Goal: Find contact information: Find contact information

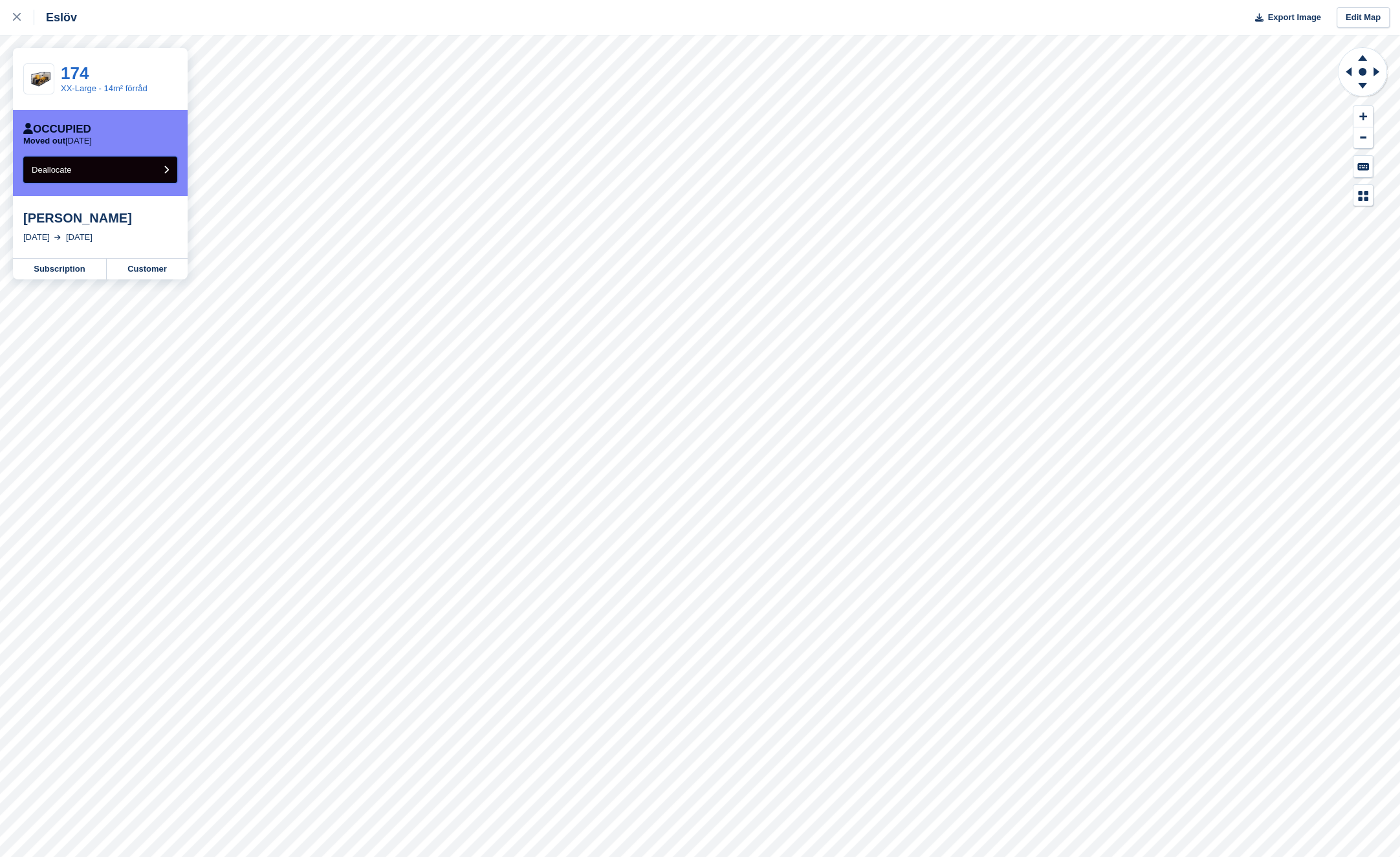
click at [138, 171] on button "Deallocate" at bounding box center [100, 170] width 154 height 26
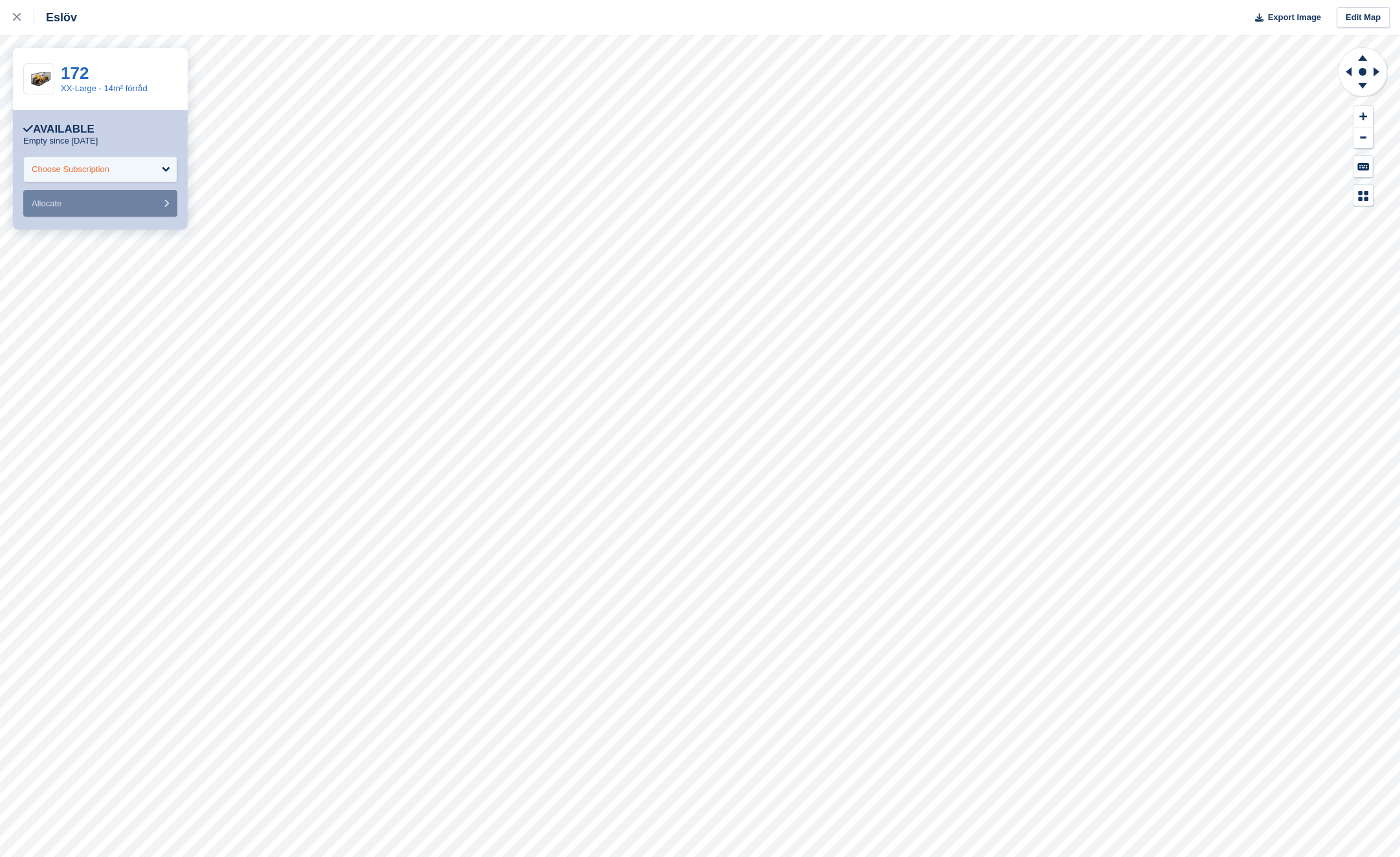
click at [51, 175] on div "Choose Subscription" at bounding box center [70, 170] width 78 height 13
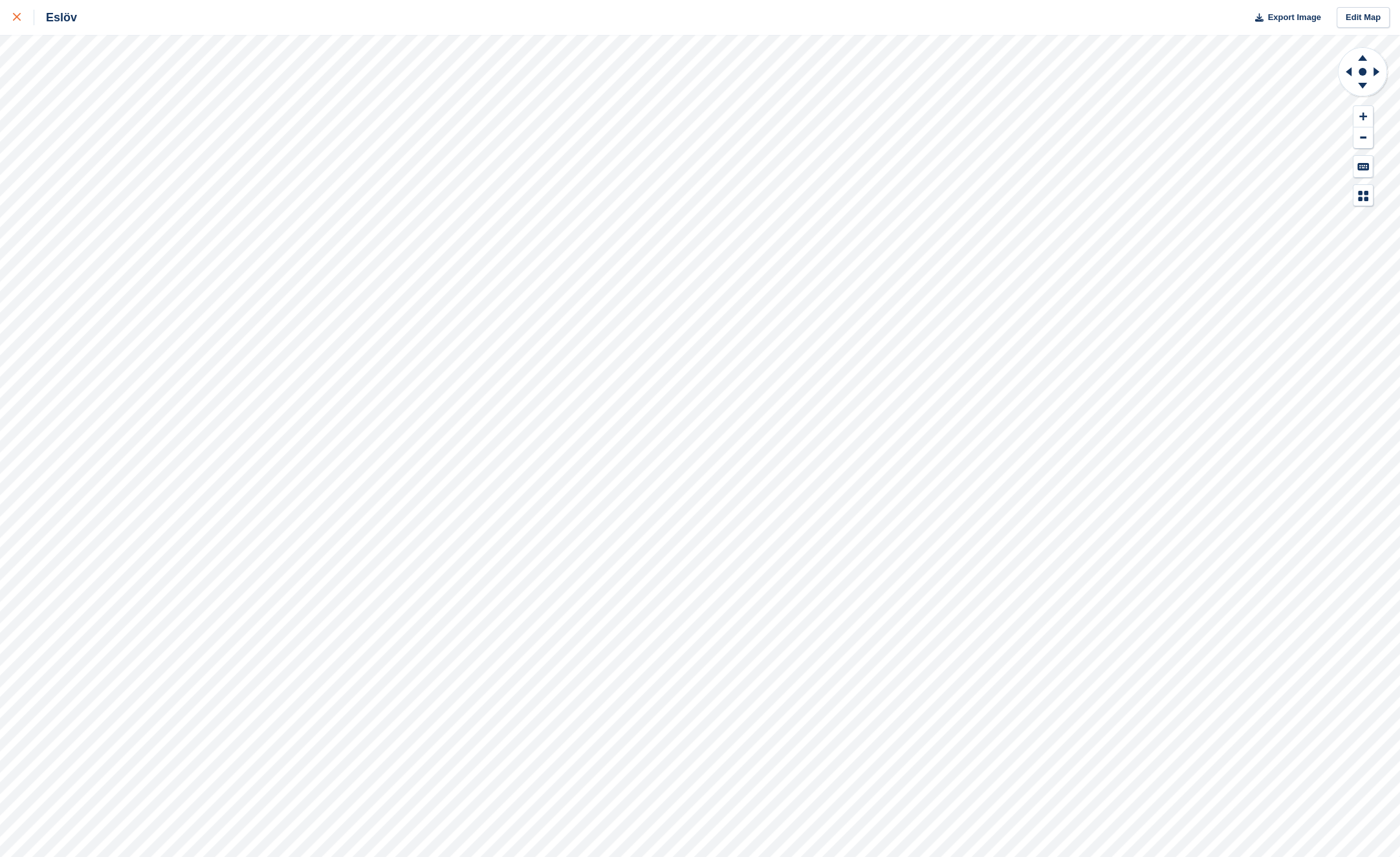
click at [23, 19] on div at bounding box center [24, 17] width 22 height 16
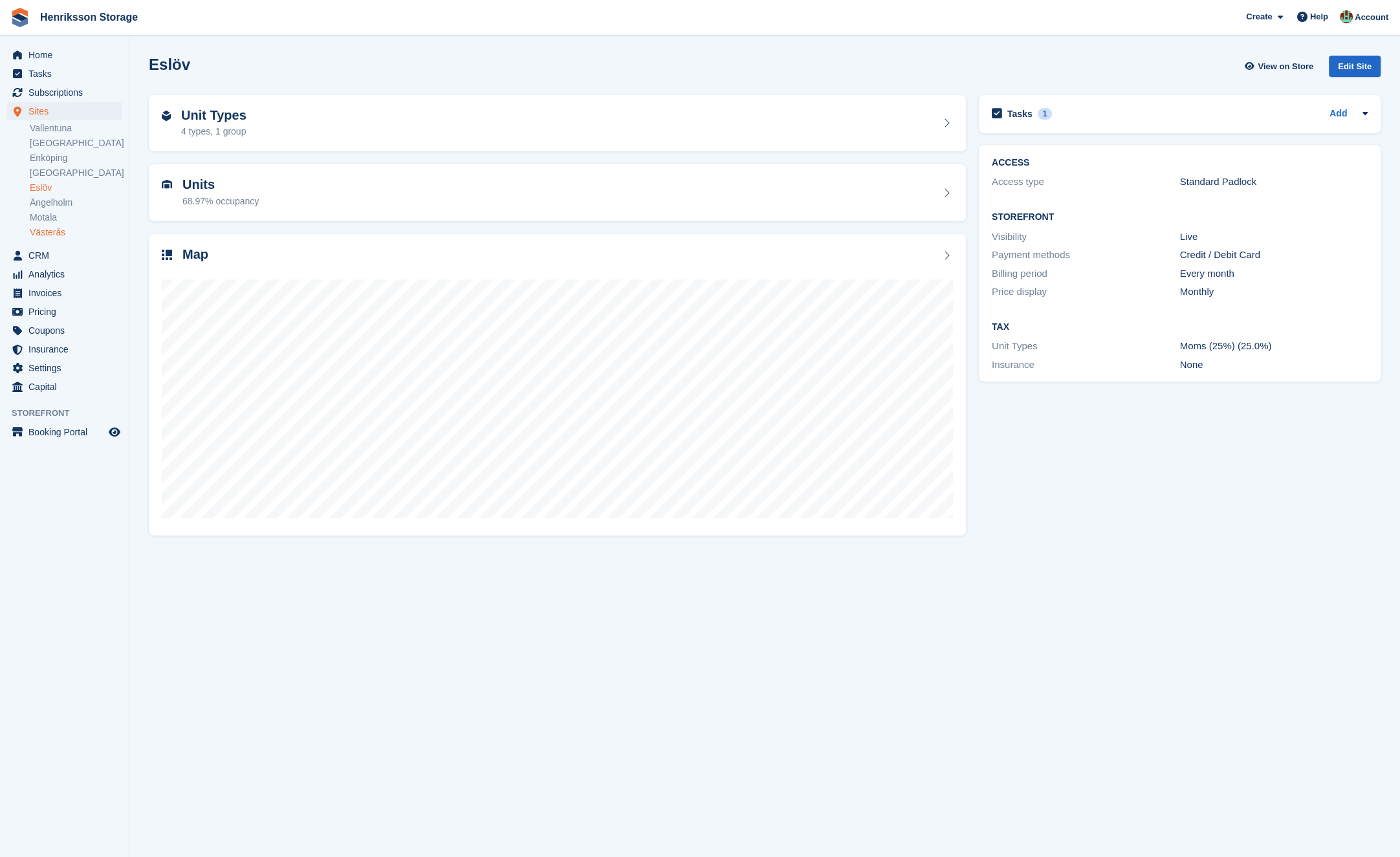
click at [81, 229] on link "Västerås" at bounding box center [76, 232] width 93 height 12
click at [321, 258] on div "Map" at bounding box center [557, 255] width 791 height 17
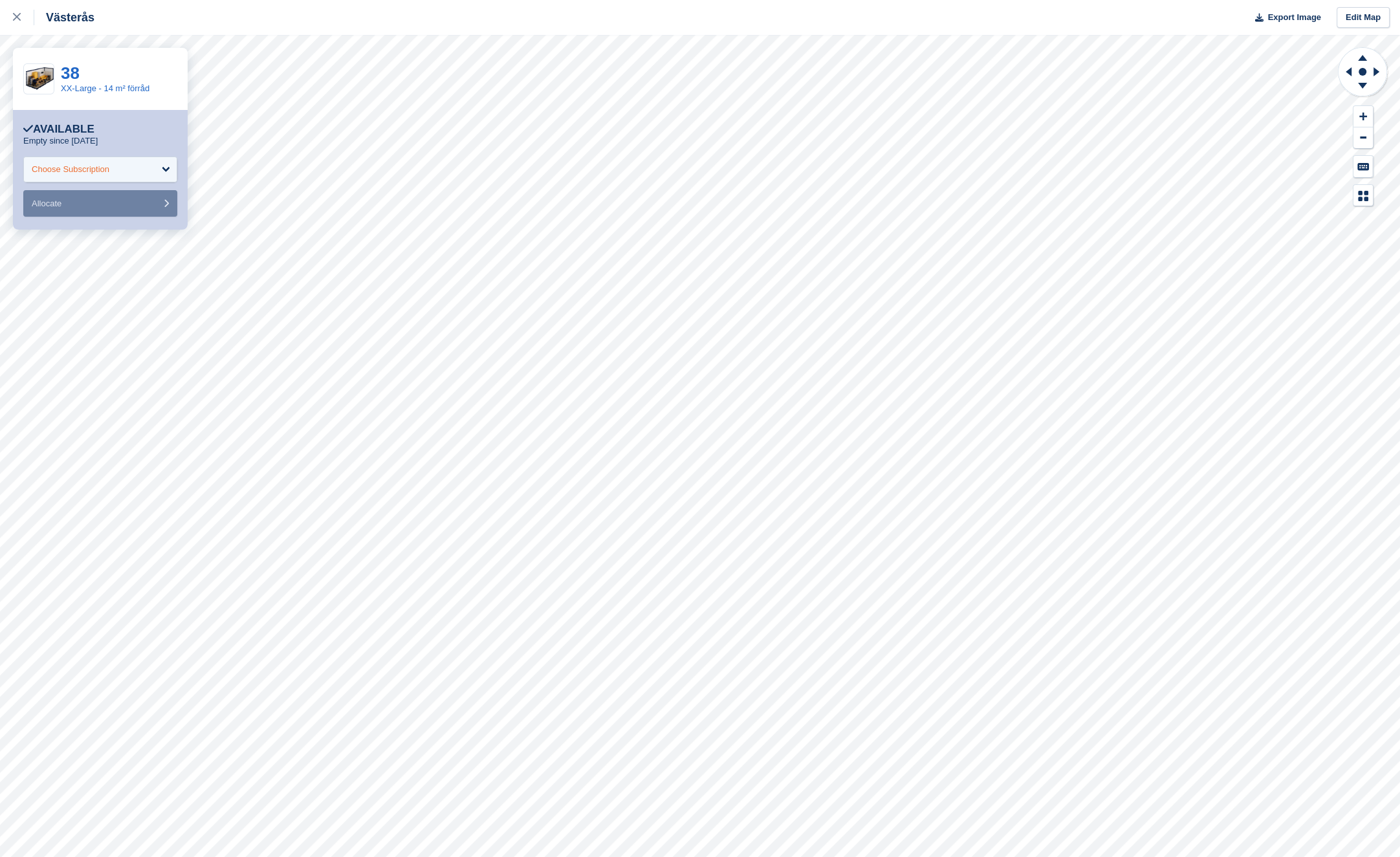
click at [80, 168] on div "Choose Subscription" at bounding box center [70, 170] width 78 height 13
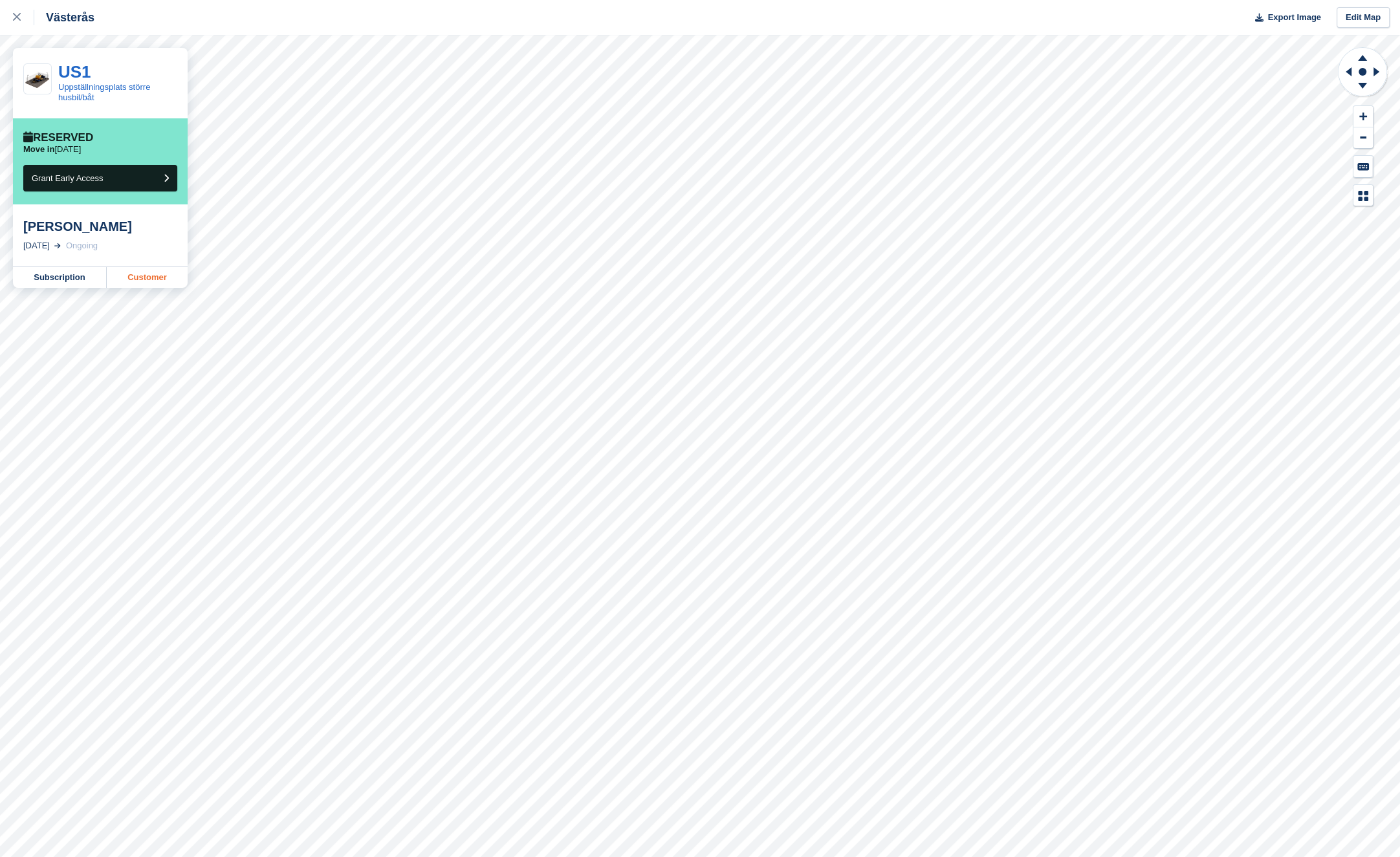
click at [157, 277] on link "Customer" at bounding box center [147, 277] width 81 height 21
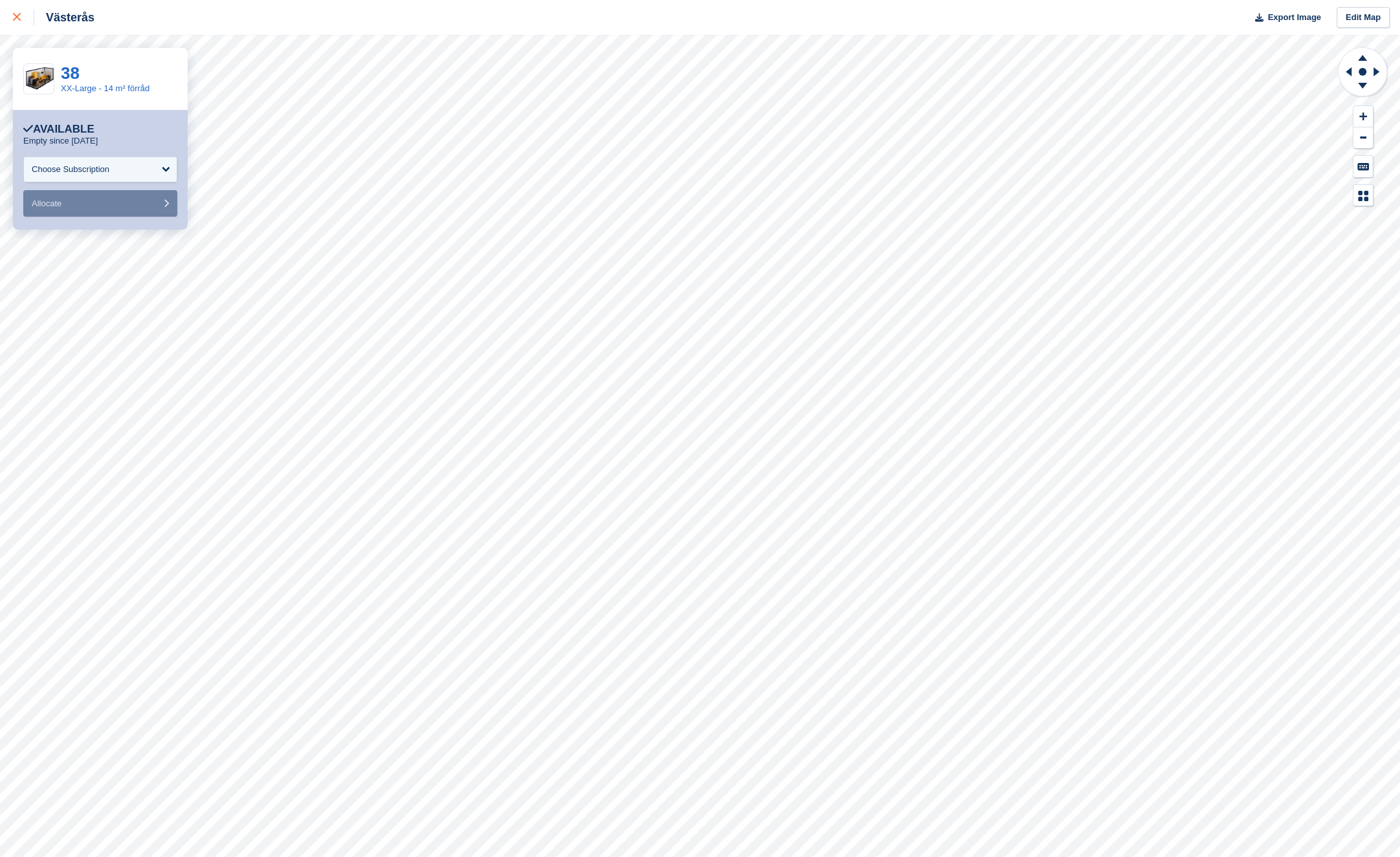
click at [15, 19] on icon at bounding box center [17, 17] width 7 height 7
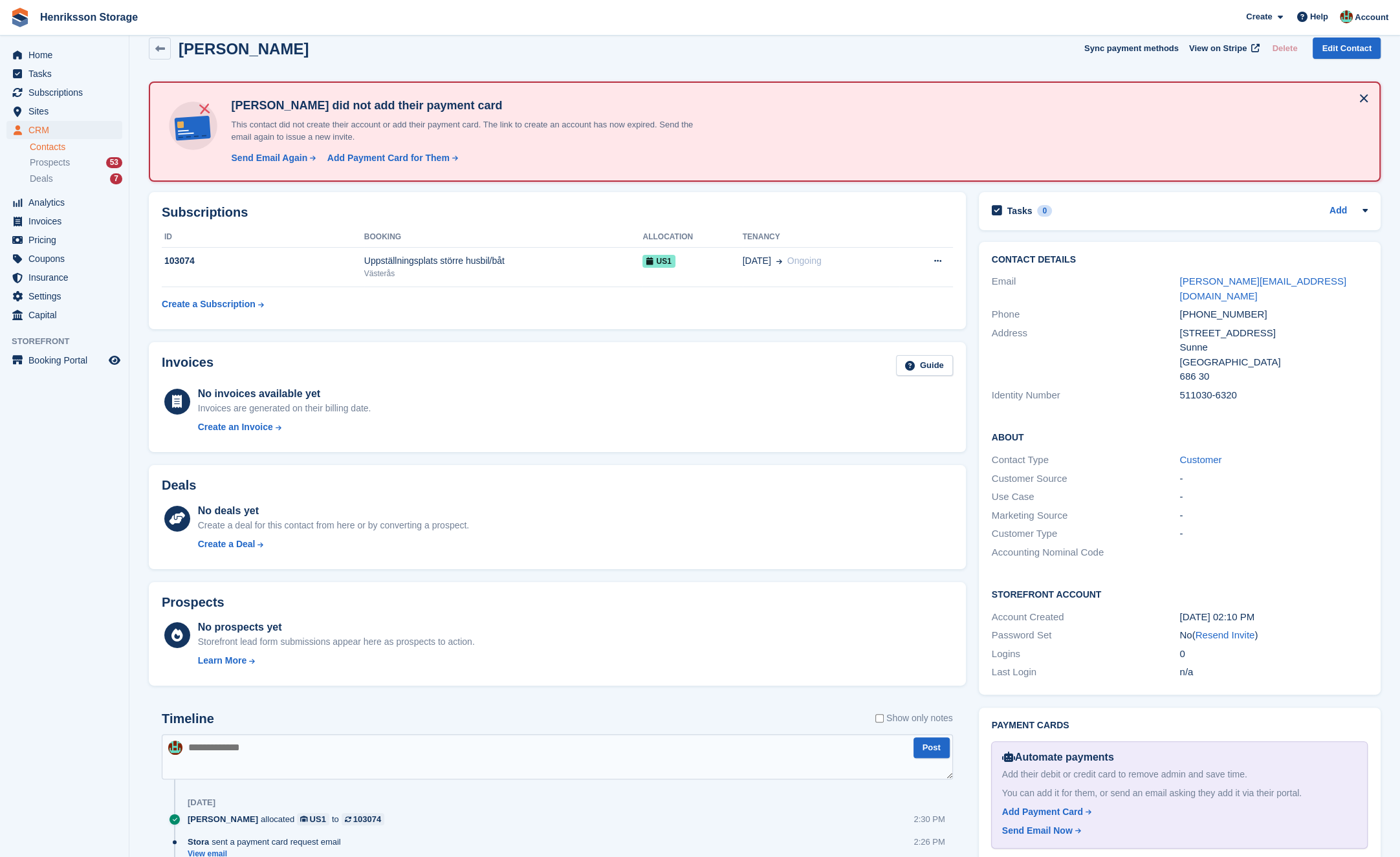
scroll to position [19, 0]
click at [1219, 306] on div "[PHONE_NUMBER]" at bounding box center [1272, 314] width 188 height 15
click at [1219, 306] on div "+46706084963" at bounding box center [1272, 314] width 188 height 15
click at [1216, 306] on div "+46706084963" at bounding box center [1272, 314] width 188 height 15
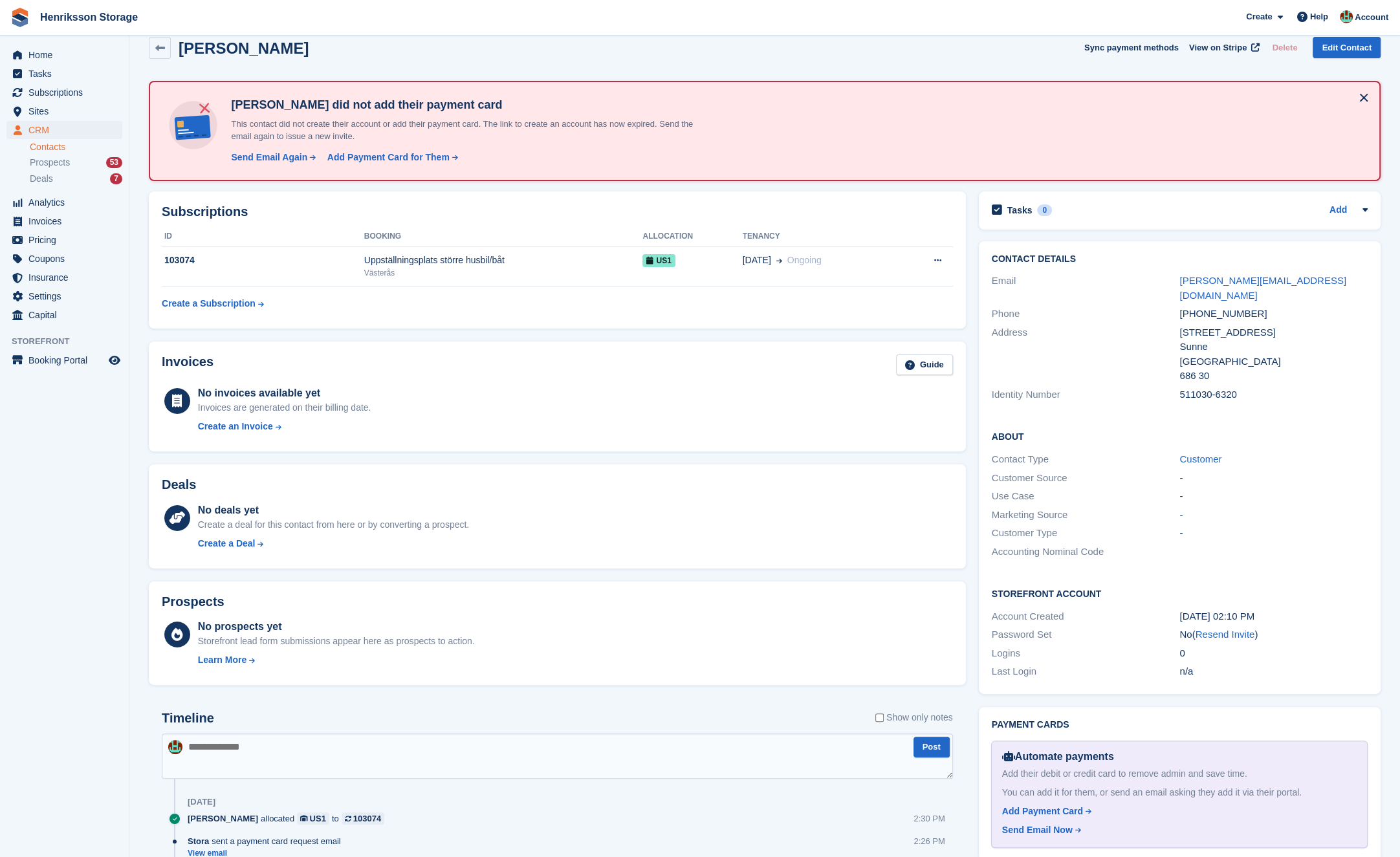
click at [1216, 306] on div "+46706084963" at bounding box center [1272, 314] width 188 height 15
copy div "+46706084963"
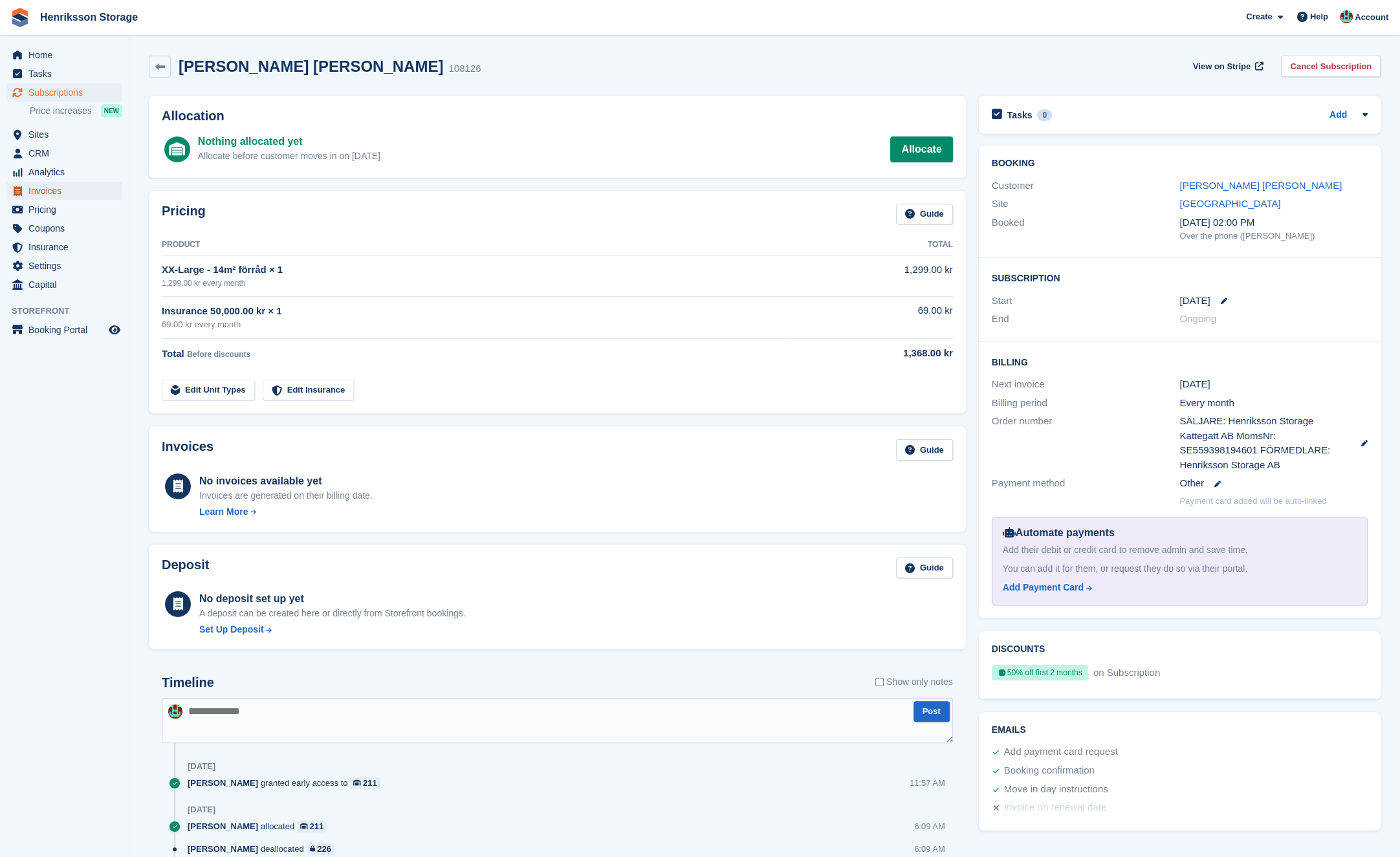
click at [80, 191] on span "Invoices" at bounding box center [67, 190] width 78 height 18
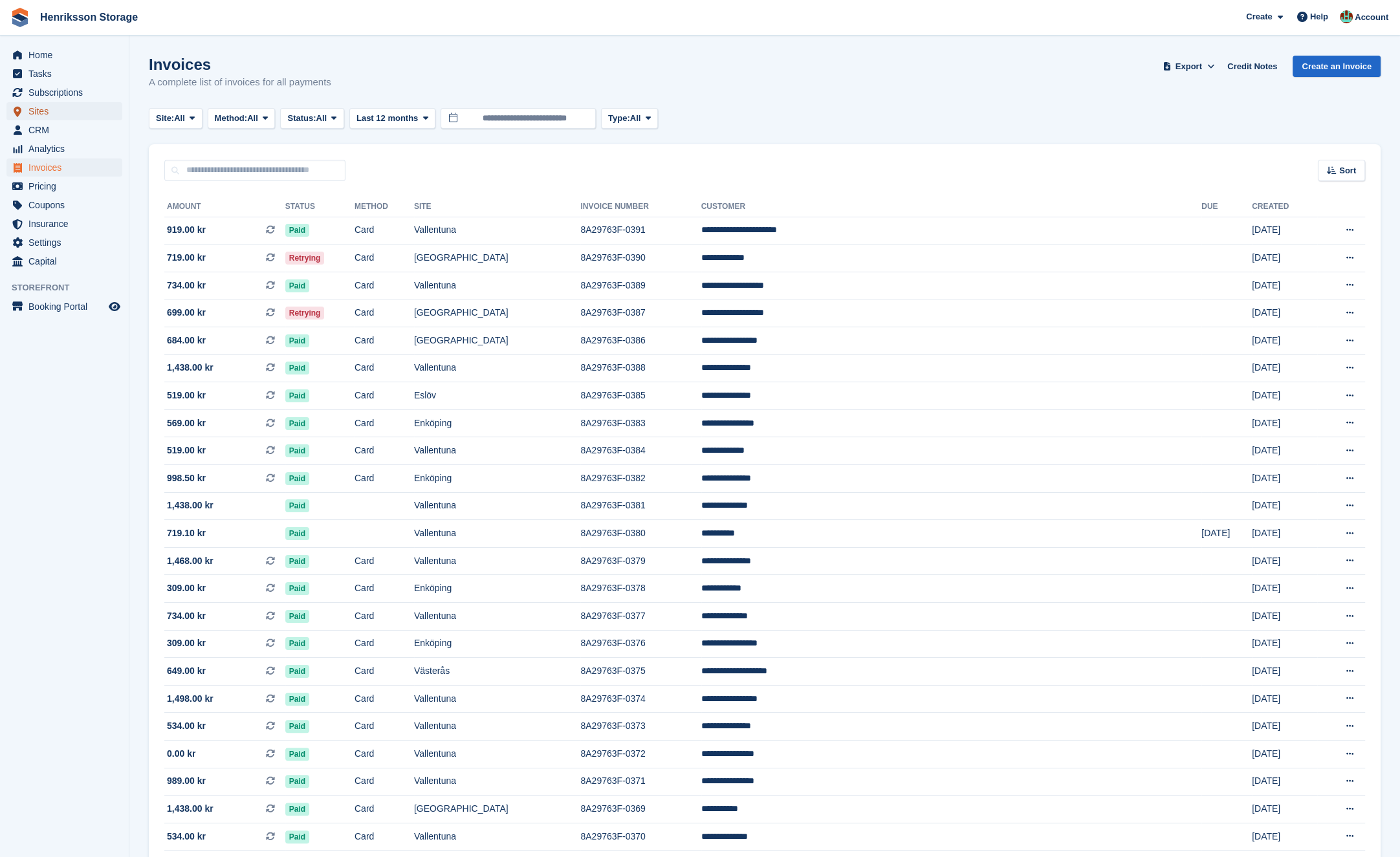
click at [60, 114] on span "Sites" at bounding box center [67, 111] width 78 height 18
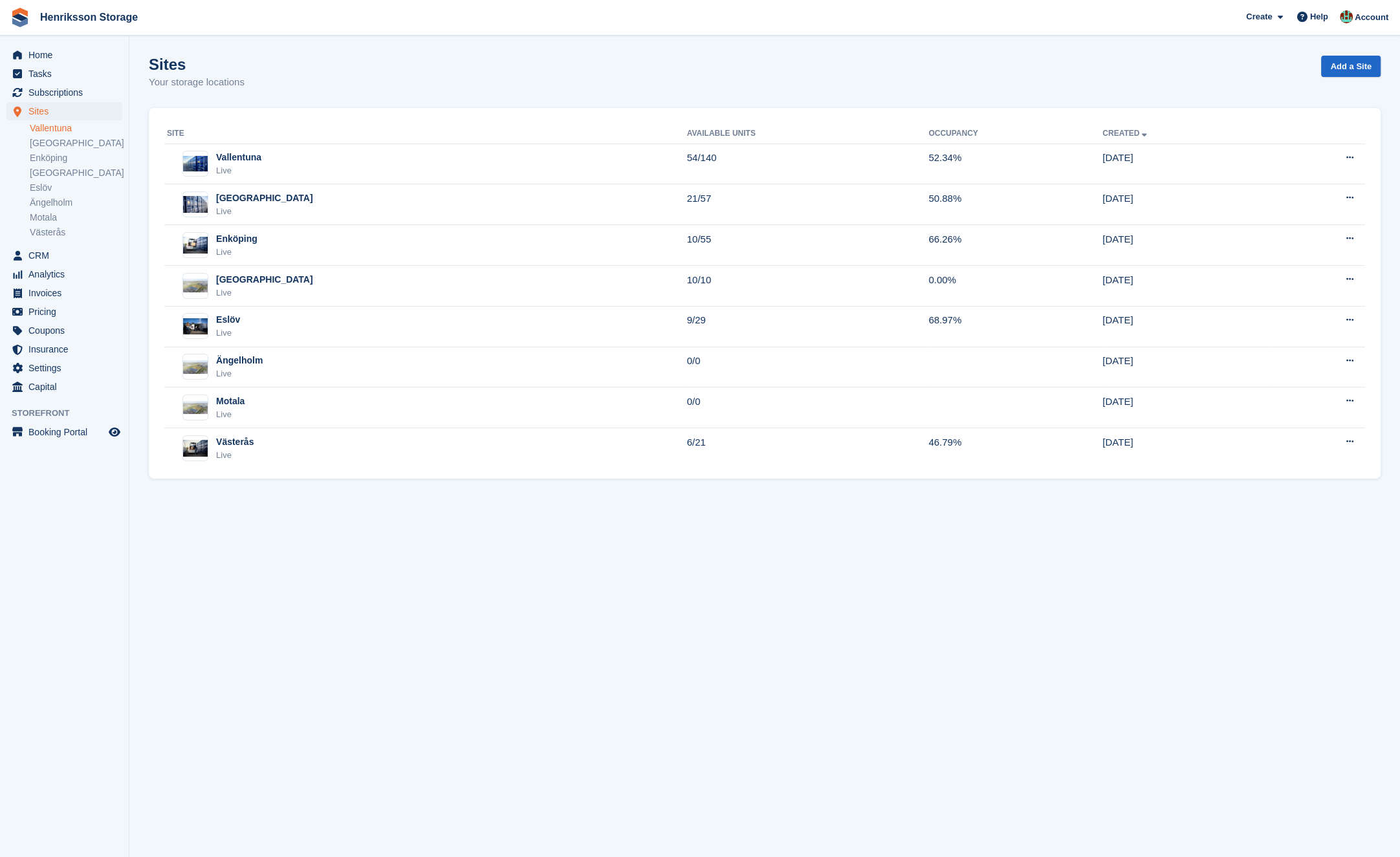
click at [75, 132] on link "Vallentuna" at bounding box center [76, 128] width 93 height 12
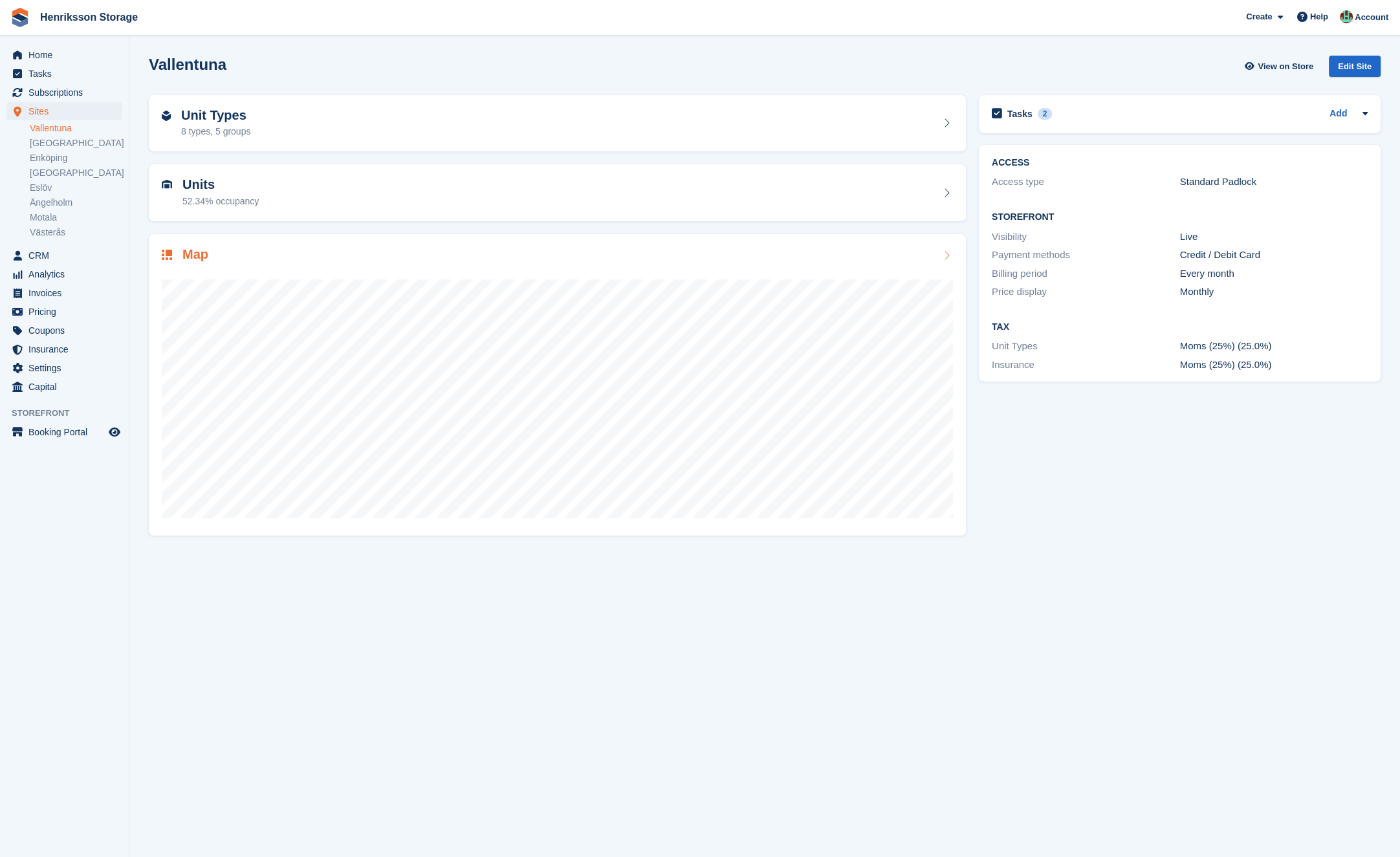
click at [296, 252] on div "Map" at bounding box center [557, 255] width 791 height 17
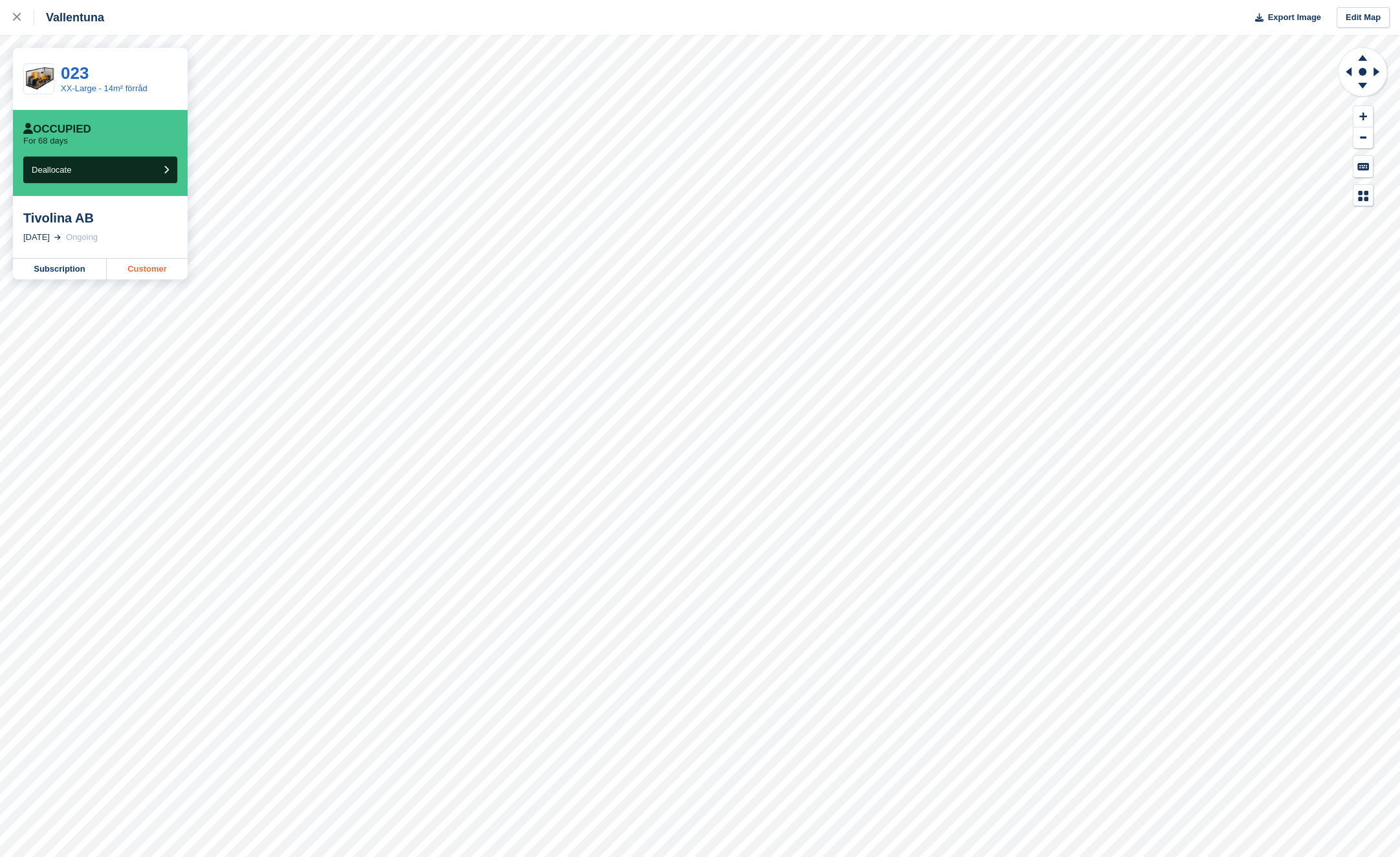
click at [161, 270] on link "Customer" at bounding box center [147, 268] width 81 height 21
click at [157, 271] on link "Customer" at bounding box center [147, 268] width 81 height 21
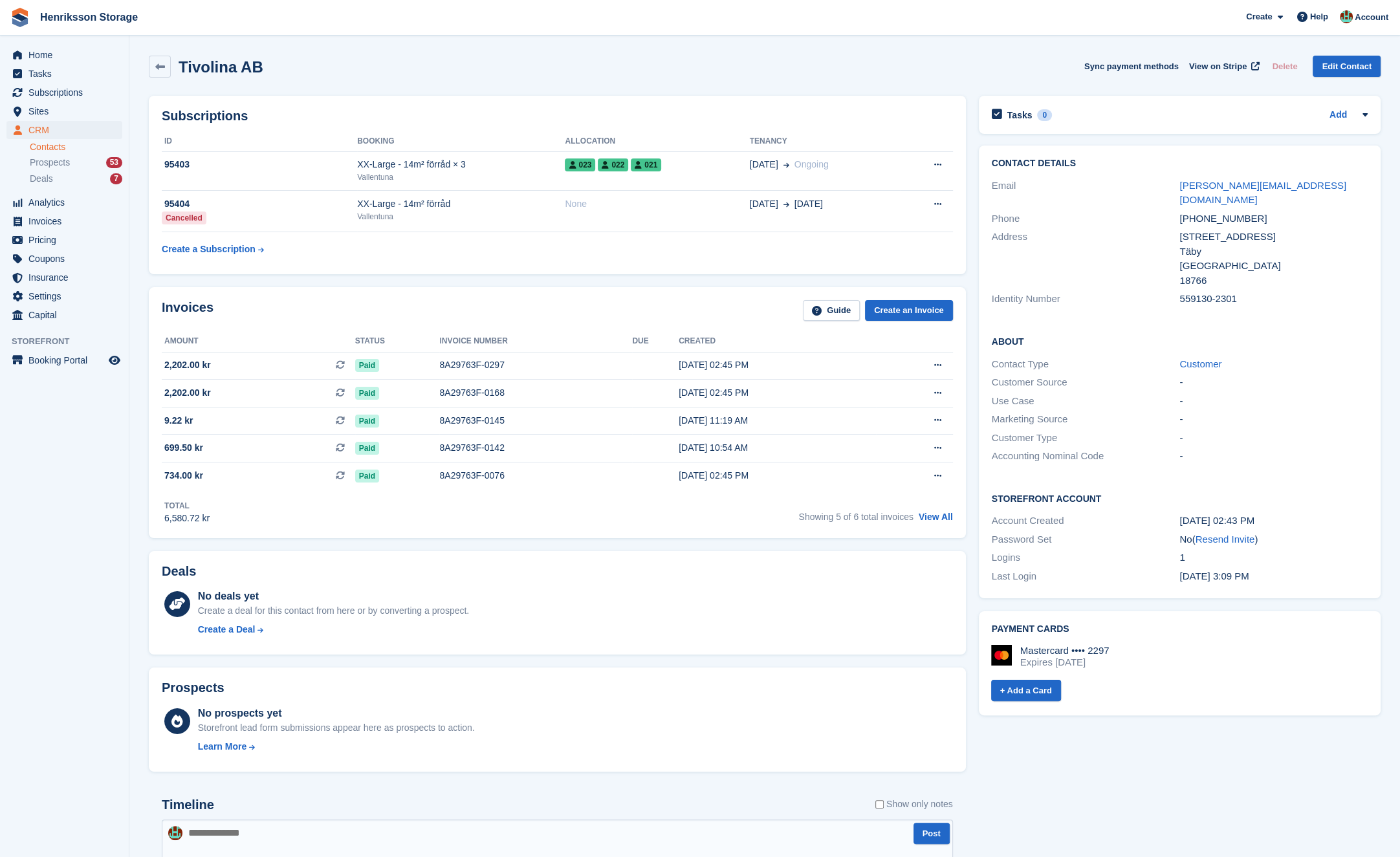
click at [1221, 211] on div "[PHONE_NUMBER]" at bounding box center [1272, 219] width 188 height 15
copy div "[PHONE_NUMBER]"
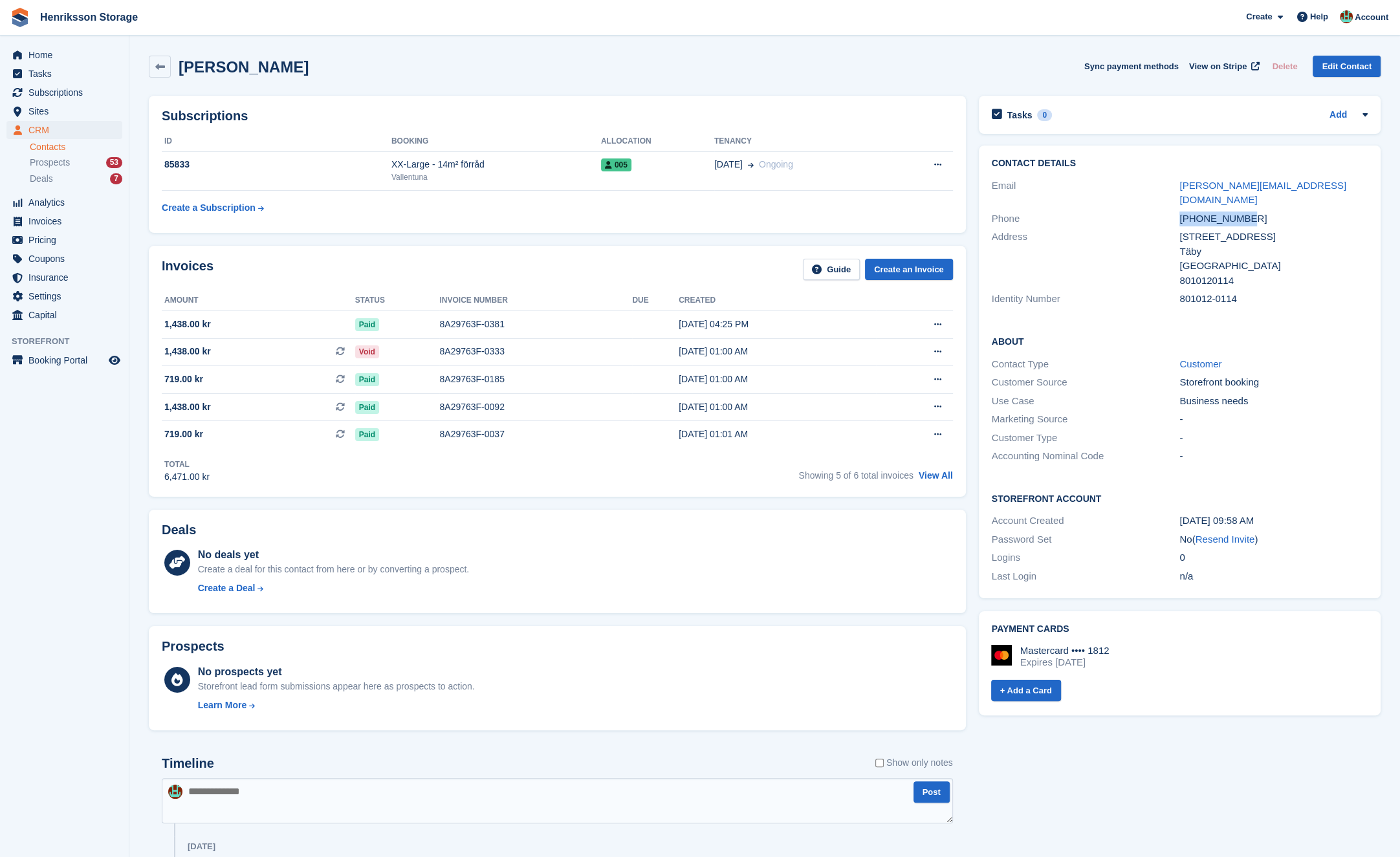
drag, startPoint x: 1259, startPoint y: 200, endPoint x: 1170, endPoint y: 208, distance: 89.4
click at [1170, 209] on div "Phone +46765807580" at bounding box center [1180, 219] width 376 height 19
copy div "+46765807580"
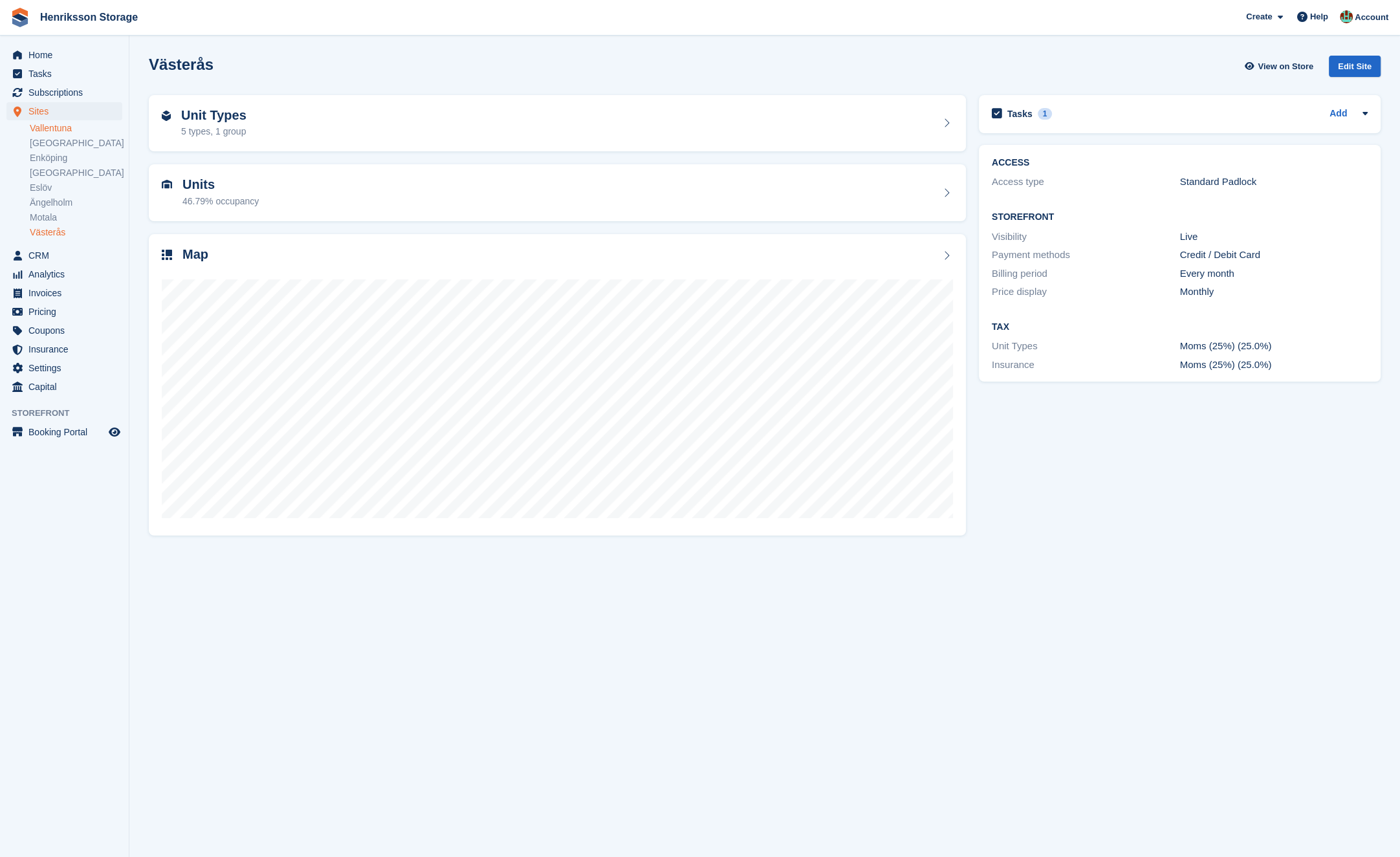
click at [61, 129] on link "Vallentuna" at bounding box center [76, 128] width 93 height 12
drag, startPoint x: 0, startPoint y: 0, endPoint x: 316, endPoint y: 255, distance: 406.1
click at [316, 255] on div "Map" at bounding box center [557, 255] width 791 height 17
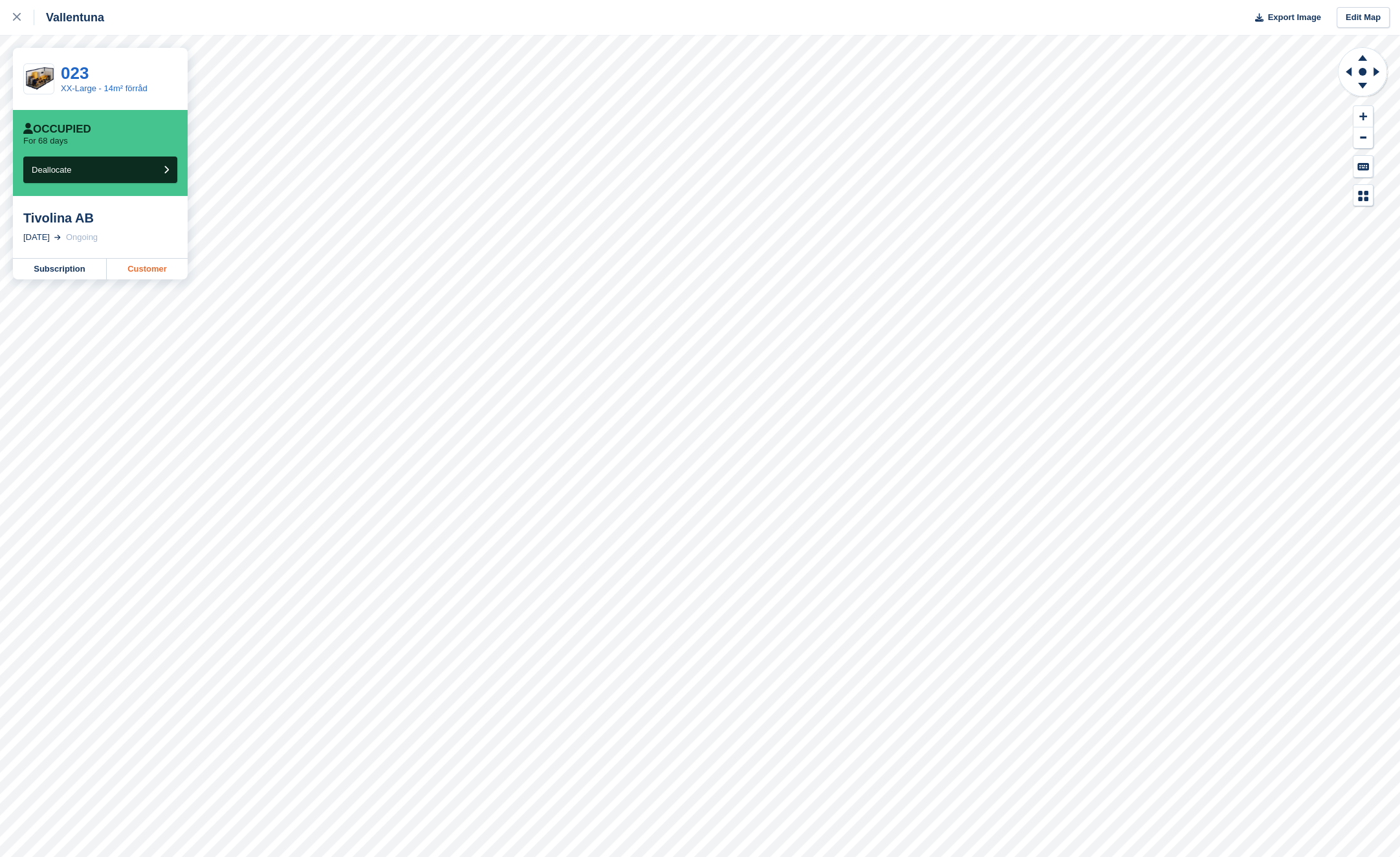
click at [154, 275] on link "Customer" at bounding box center [147, 268] width 81 height 21
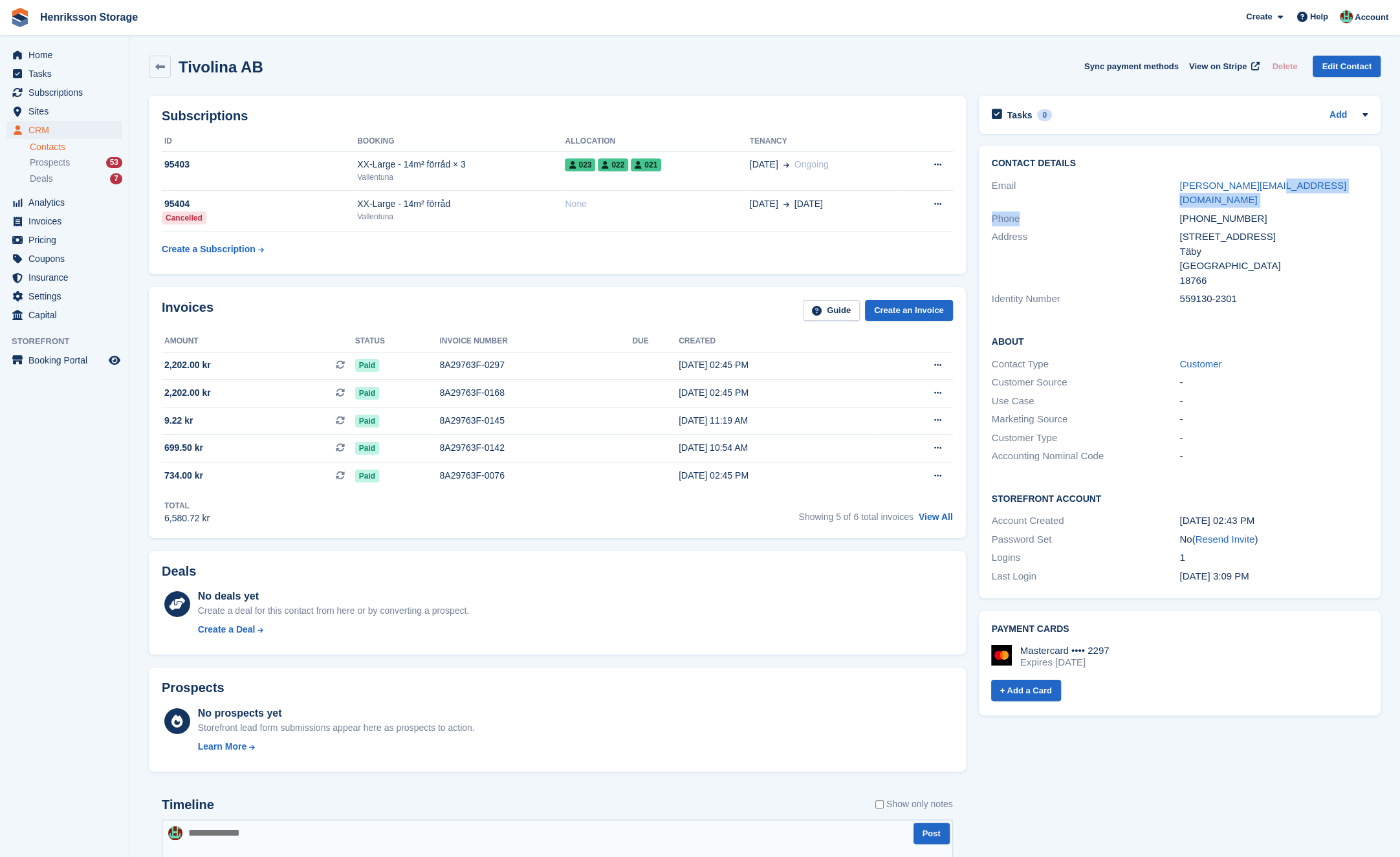
drag, startPoint x: 1253, startPoint y: 205, endPoint x: 1170, endPoint y: 203, distance: 83.0
click at [1170, 202] on div "Contact Details Email stefan@bilcity.org Phone +46707152115 Address Måttbandsvä…" at bounding box center [1179, 234] width 402 height 176
click at [1199, 211] on div "+46707152115" at bounding box center [1272, 219] width 188 height 15
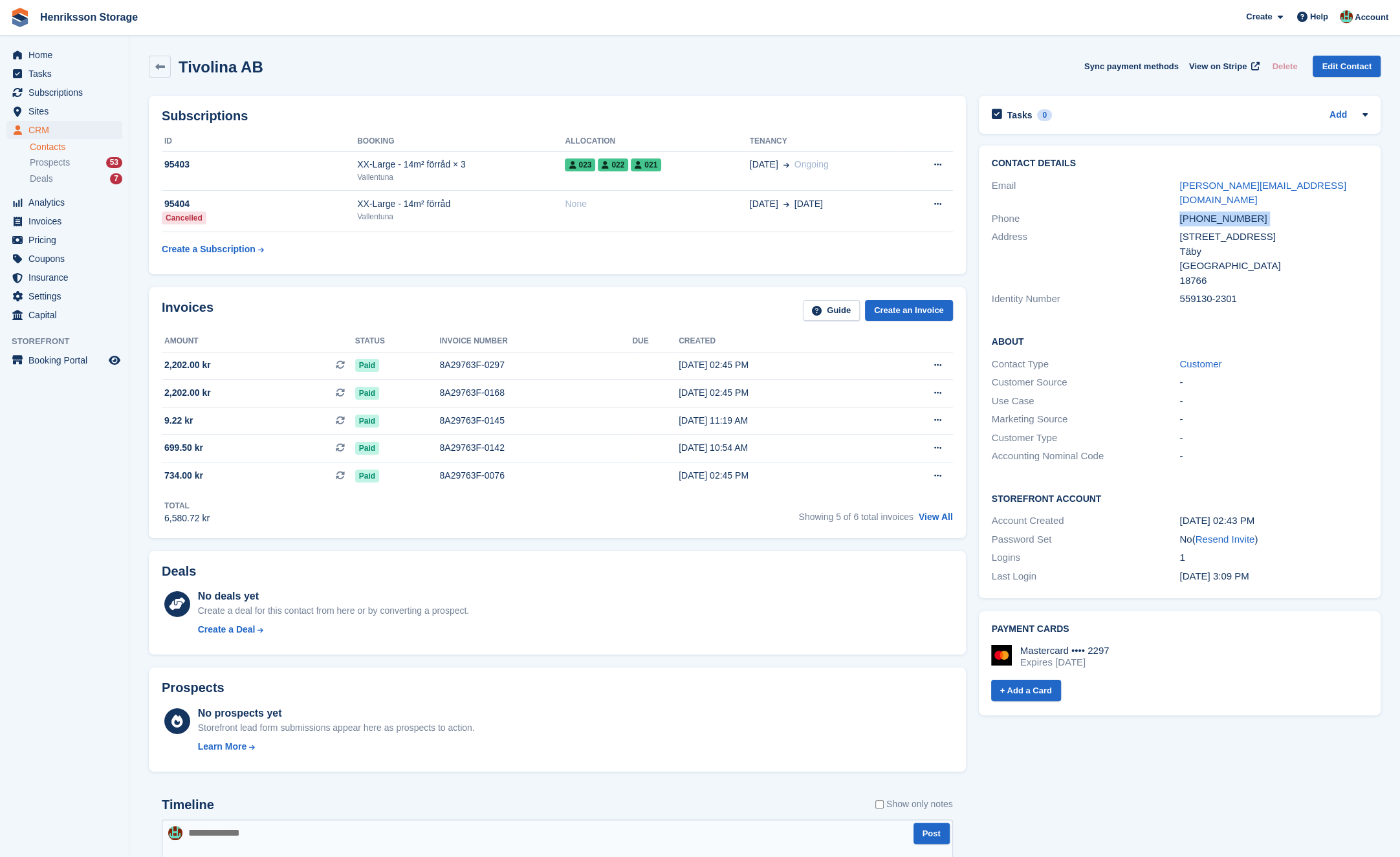
copy div "+46707152115"
click at [52, 113] on span "Sites" at bounding box center [67, 111] width 78 height 18
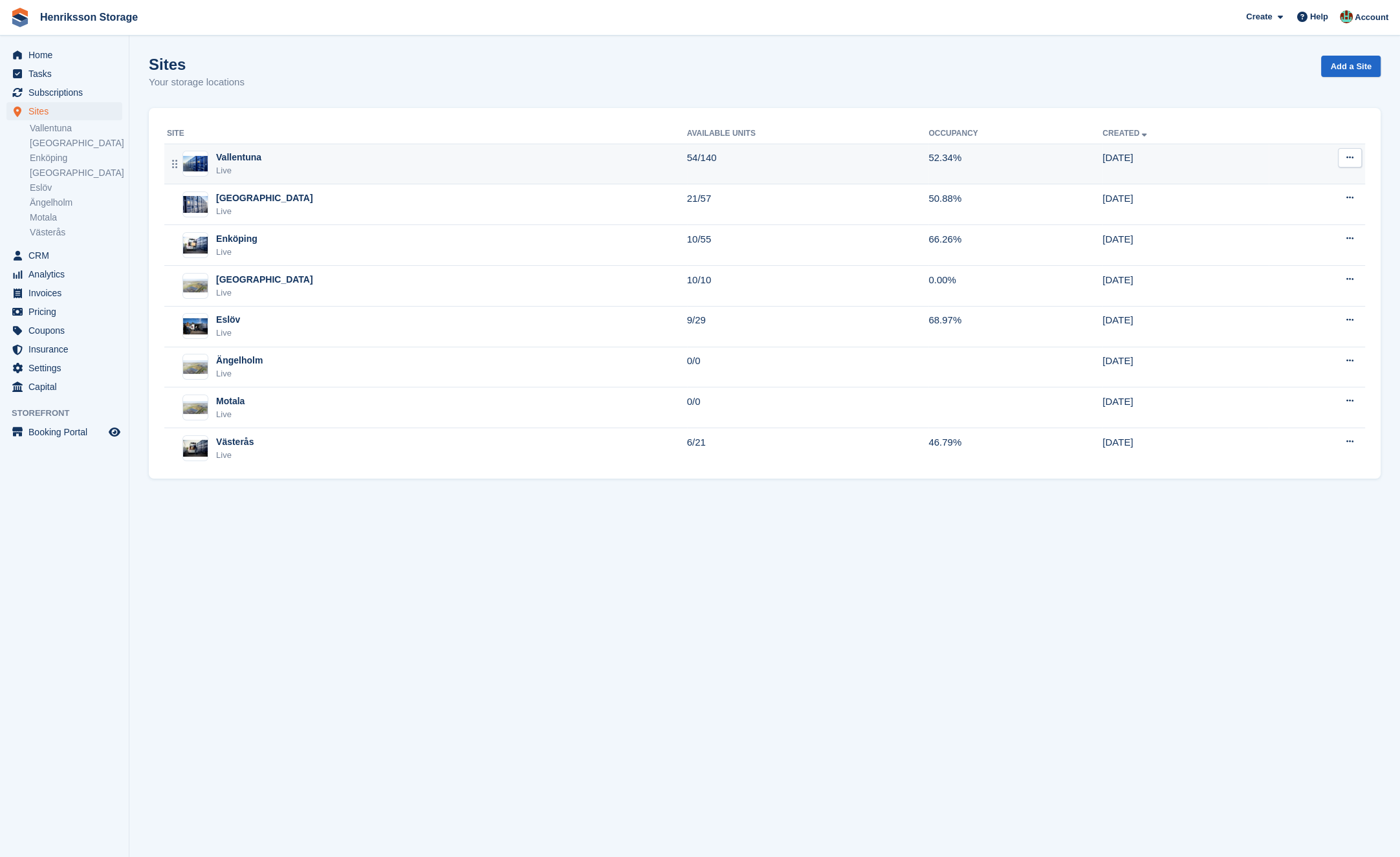
click at [368, 173] on div "Vallentuna Live" at bounding box center [427, 164] width 520 height 26
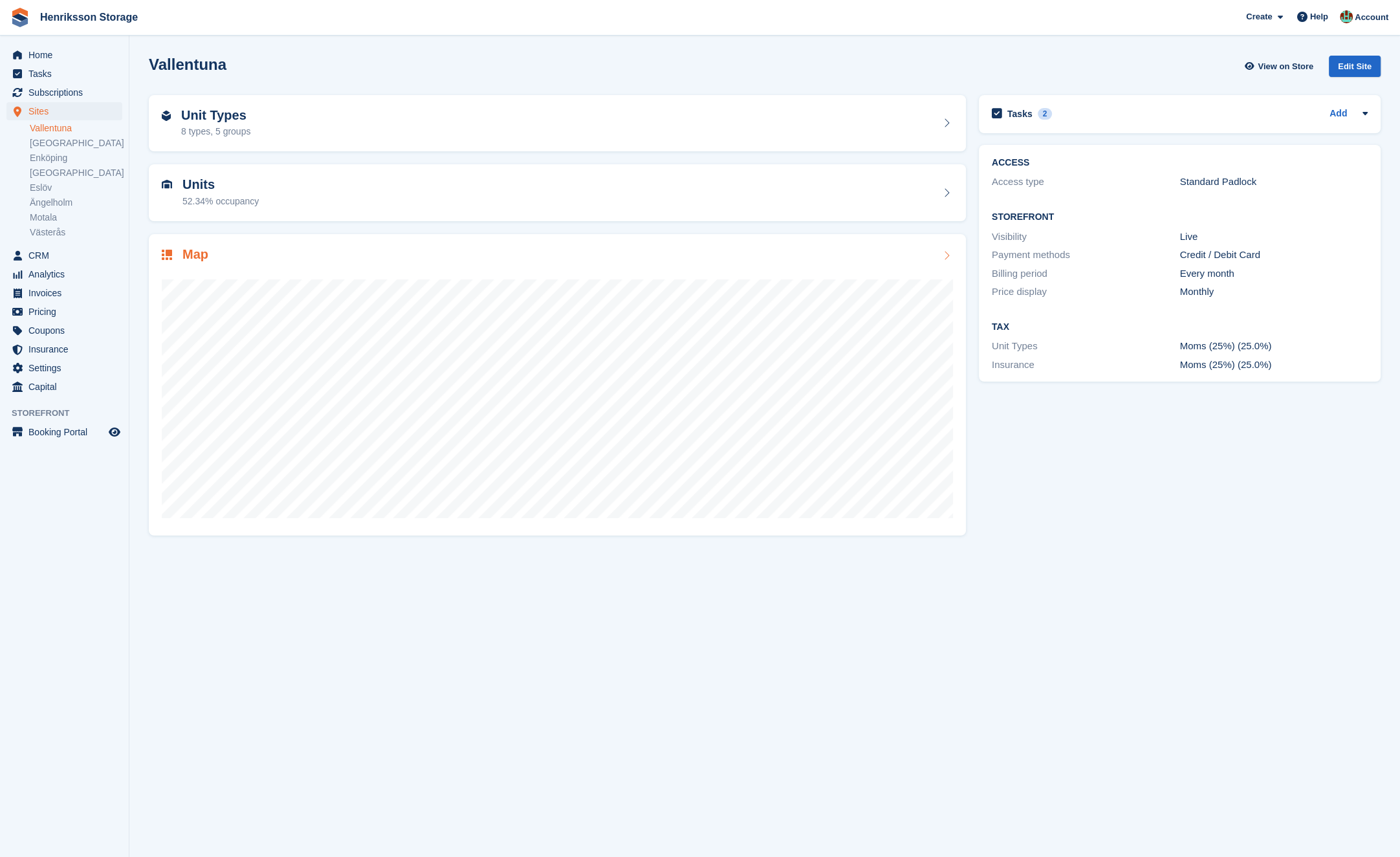
click at [425, 256] on div "Map" at bounding box center [557, 255] width 791 height 17
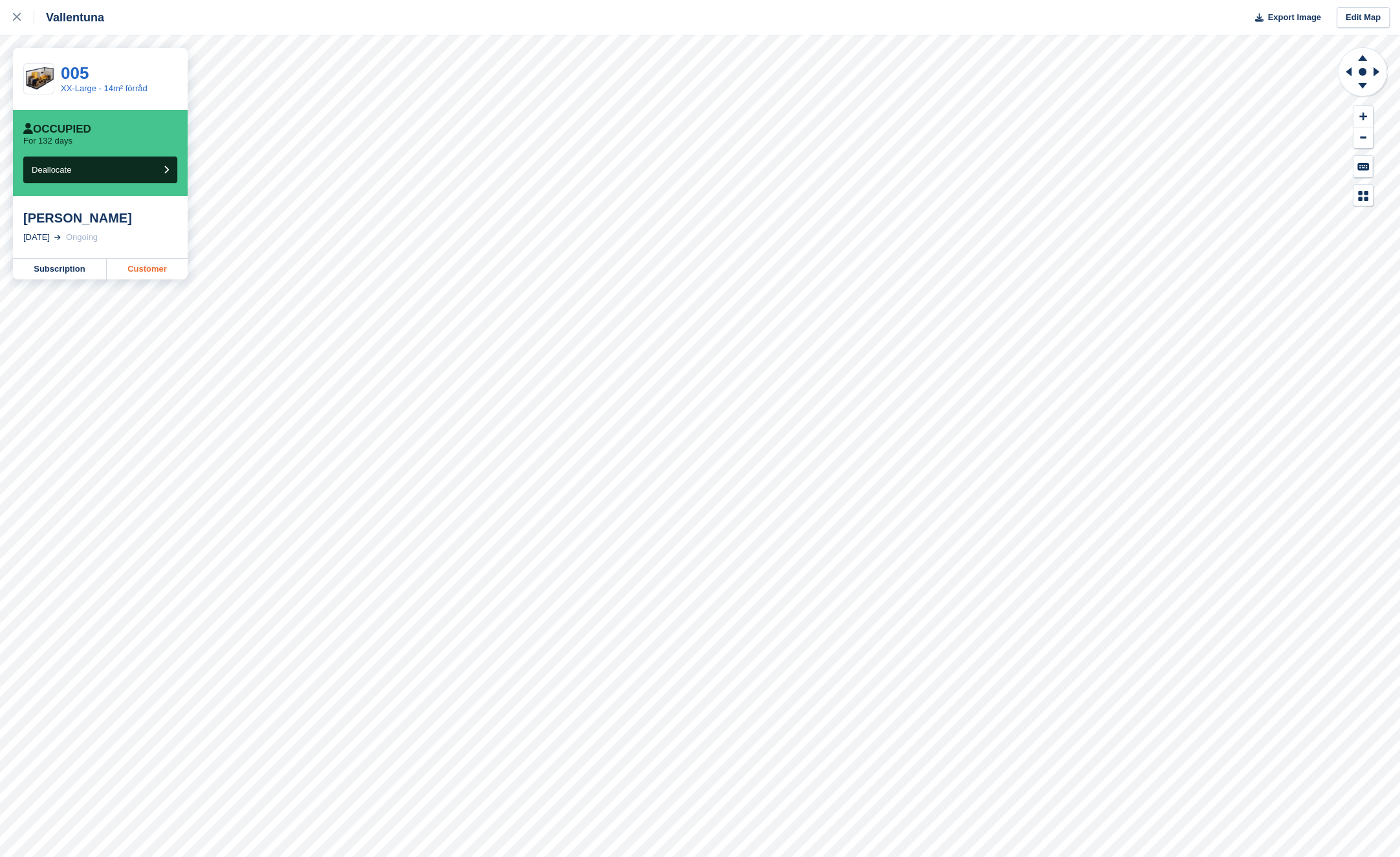
click at [146, 273] on link "Customer" at bounding box center [147, 268] width 81 height 21
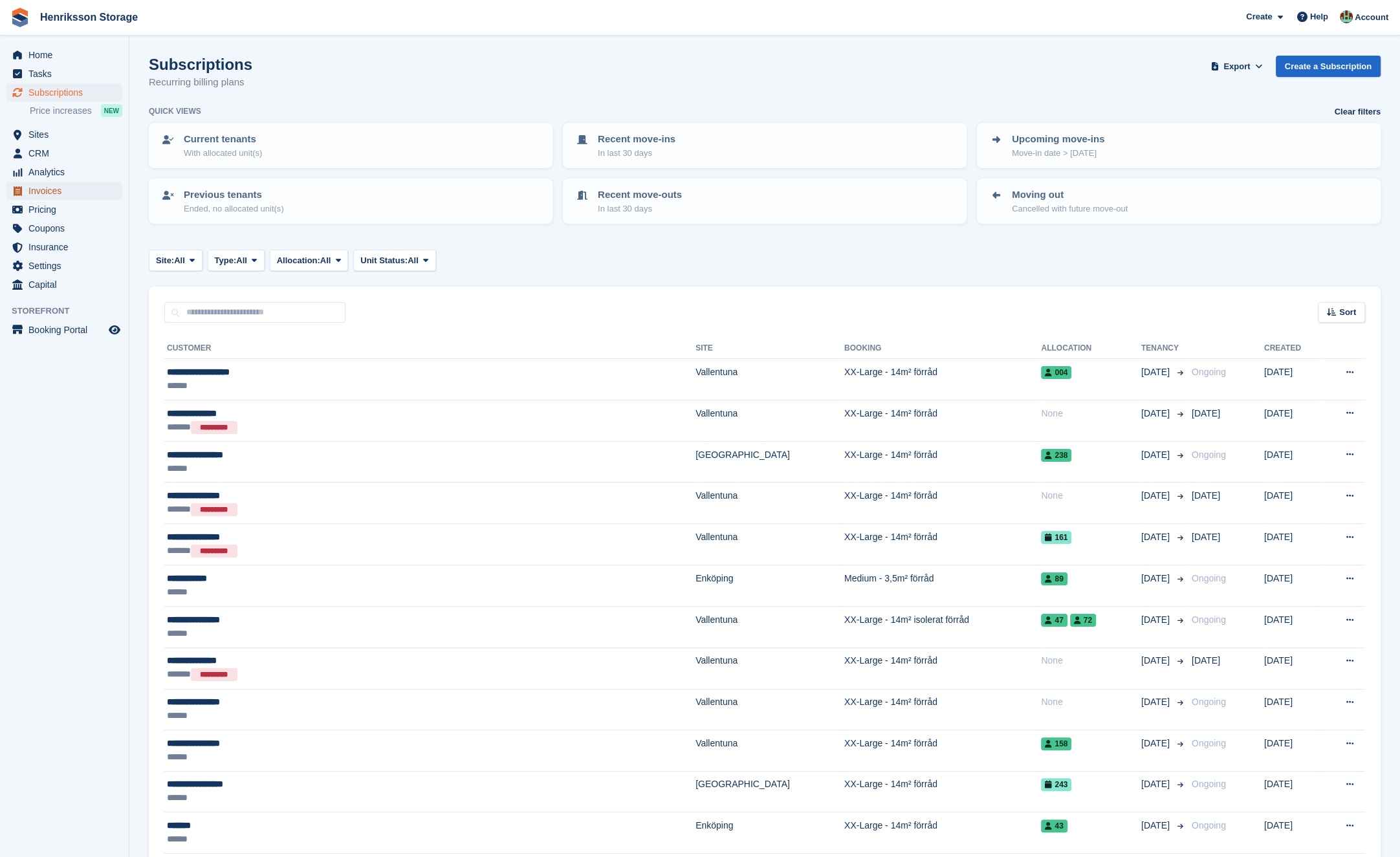
click at [64, 185] on span "Invoices" at bounding box center [67, 190] width 78 height 18
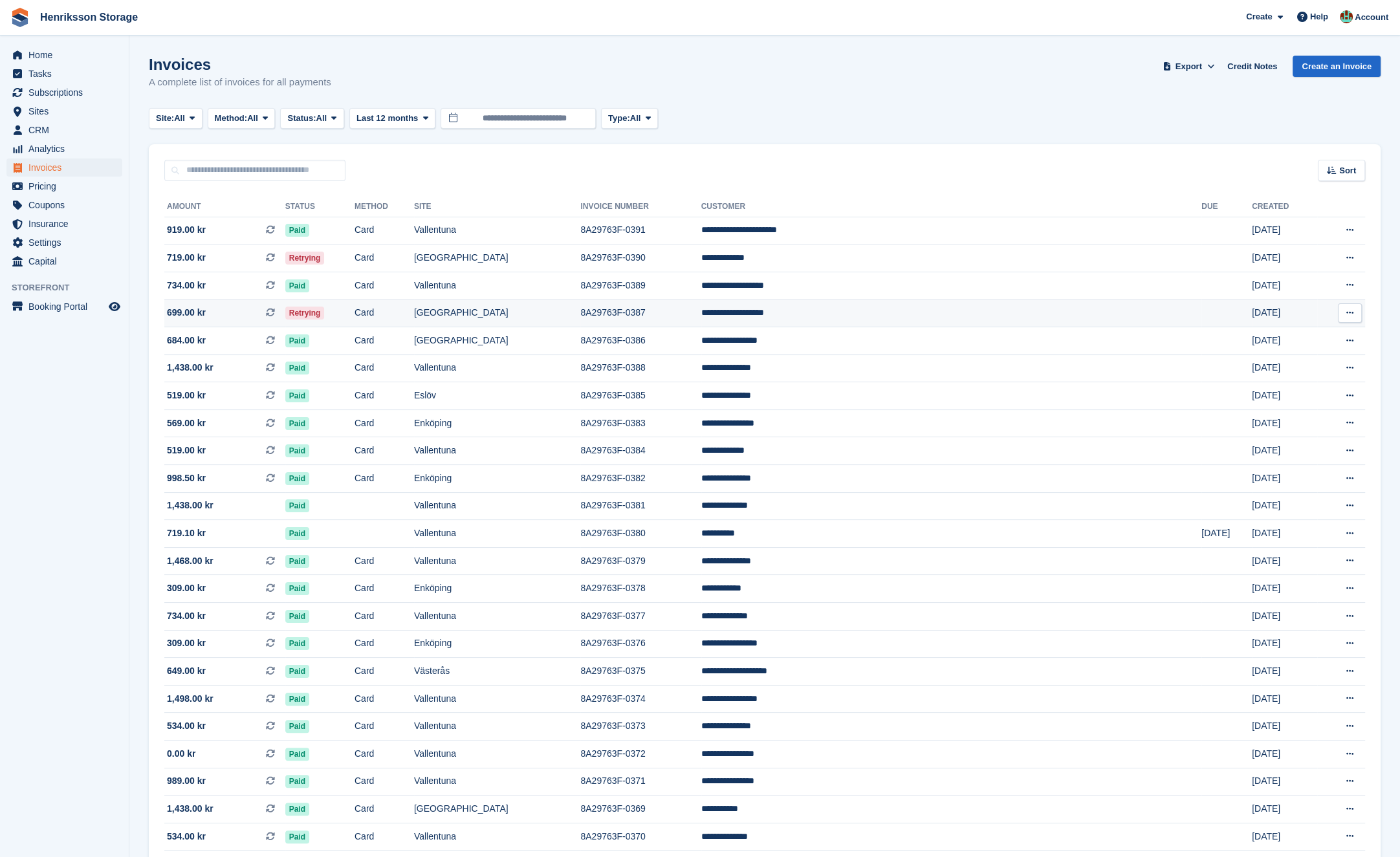
click at [701, 313] on td "8A29763F-0387" at bounding box center [640, 314] width 120 height 28
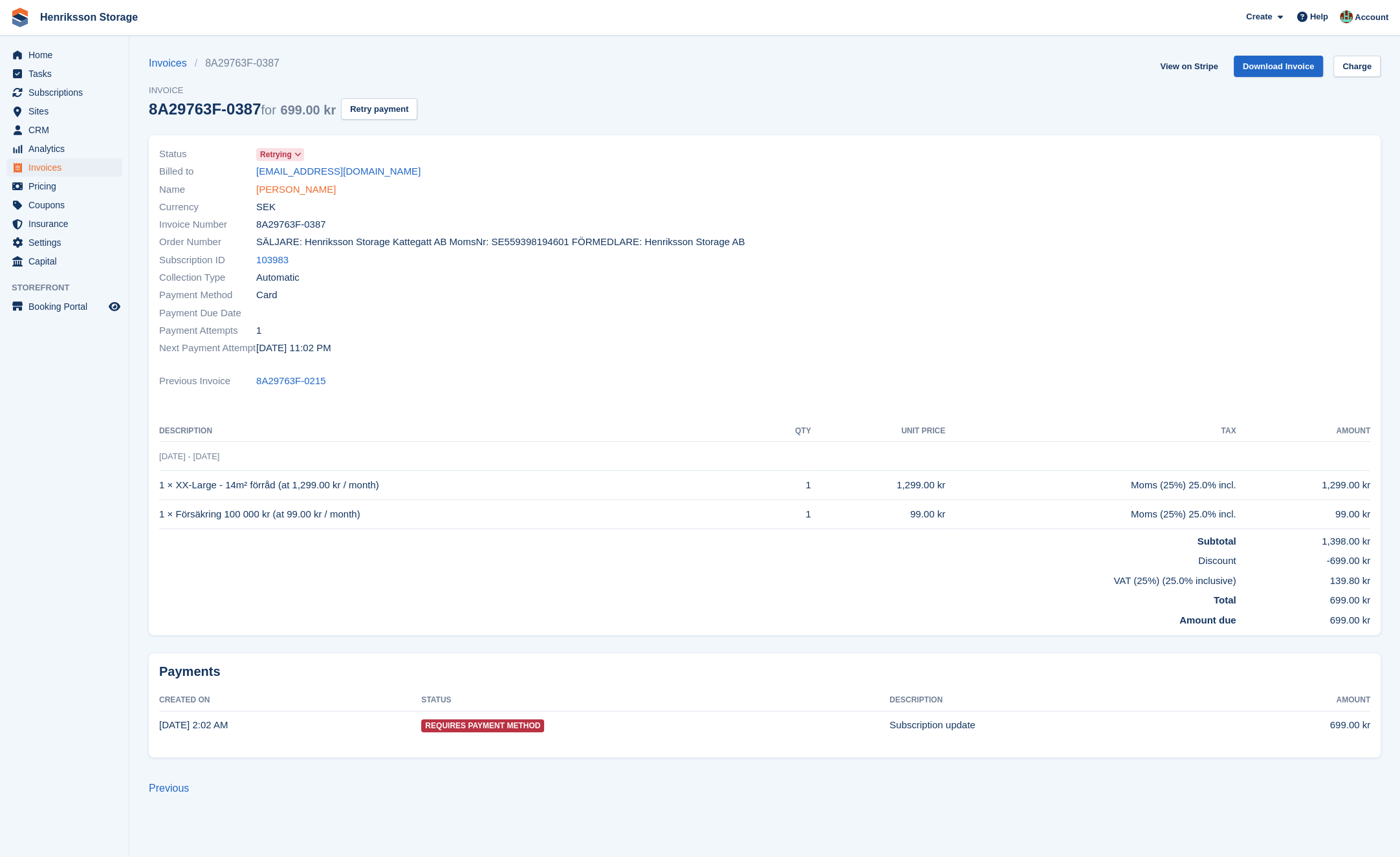
click at [289, 193] on link "[PERSON_NAME]" at bounding box center [296, 190] width 80 height 15
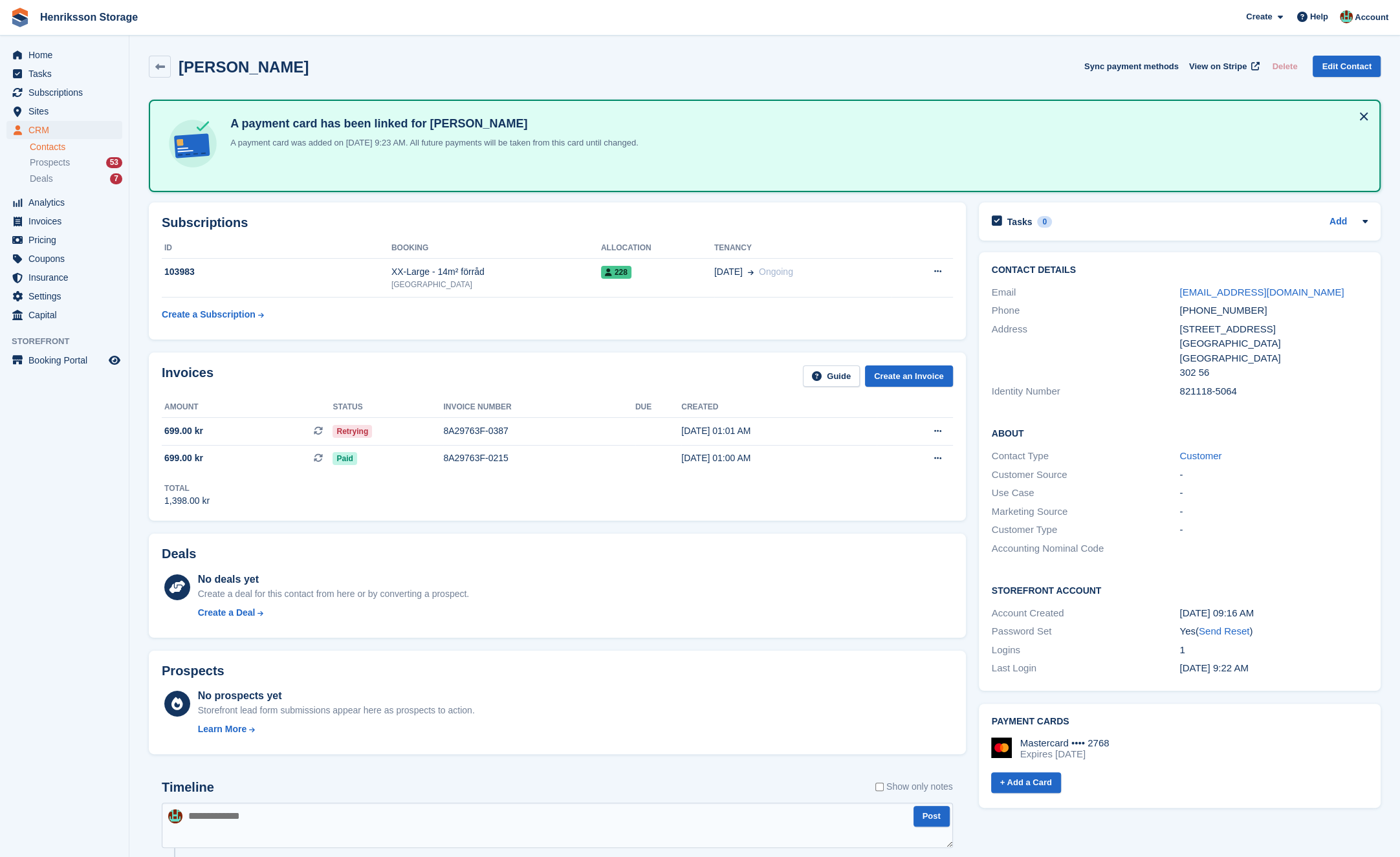
click at [1220, 308] on div "[PHONE_NUMBER]" at bounding box center [1272, 311] width 188 height 15
copy div "[PHONE_NUMBER]"
click at [393, 431] on div "Retrying" at bounding box center [388, 431] width 111 height 13
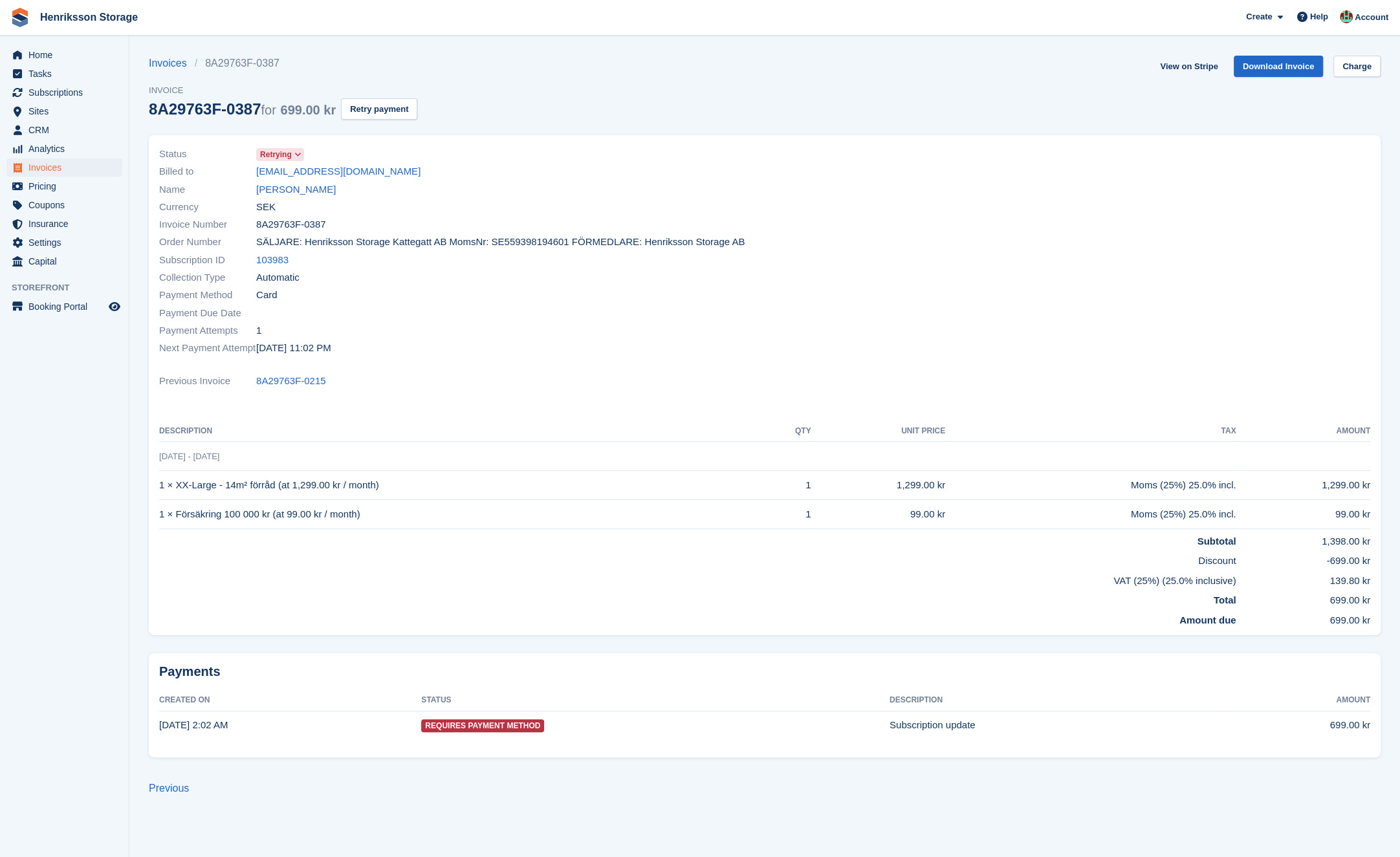
click at [368, 339] on div "Next Payment Attempt 30 Sep, 11:02 PM" at bounding box center [457, 348] width 597 height 17
click at [338, 352] on div "Next Payment Attempt 30 Sep, 11:02 PM" at bounding box center [457, 348] width 597 height 17
click at [331, 352] on time "30 Sep, 11:02 PM" at bounding box center [293, 349] width 75 height 15
click at [405, 111] on button "Retry payment" at bounding box center [379, 109] width 76 height 22
click at [75, 168] on span "Invoices" at bounding box center [67, 167] width 78 height 18
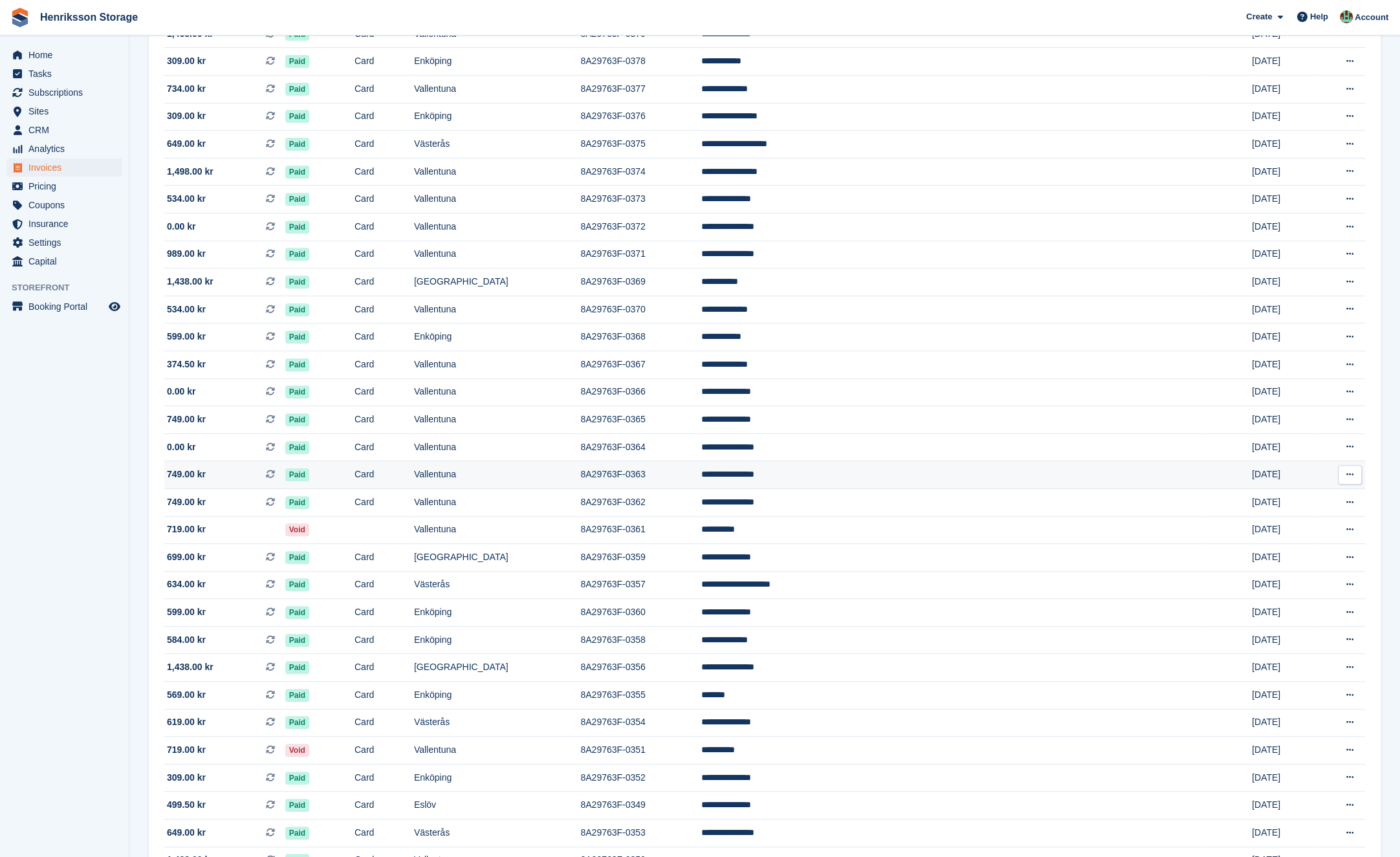
scroll to position [805, 0]
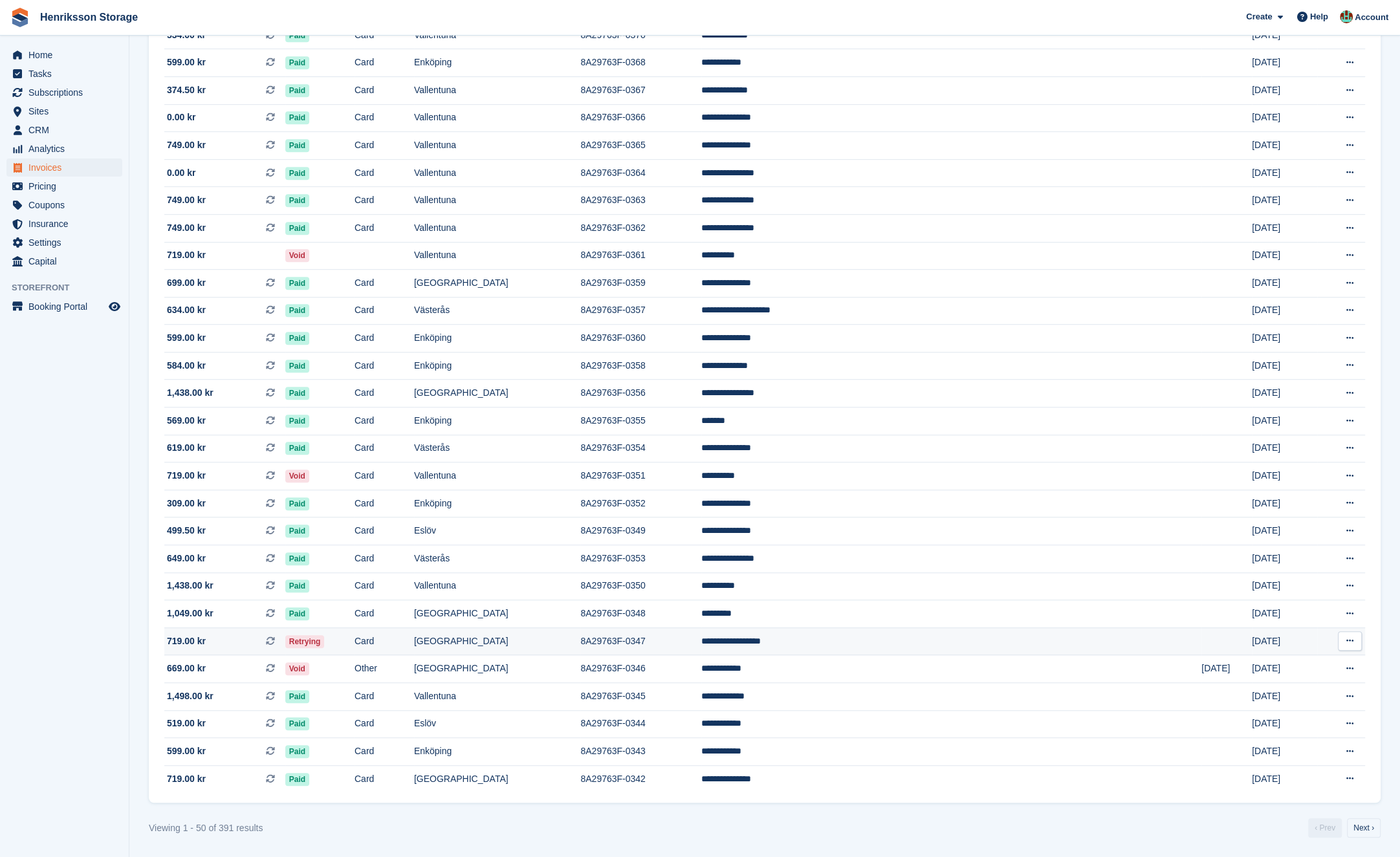
click at [414, 633] on td "Card" at bounding box center [384, 641] width 60 height 28
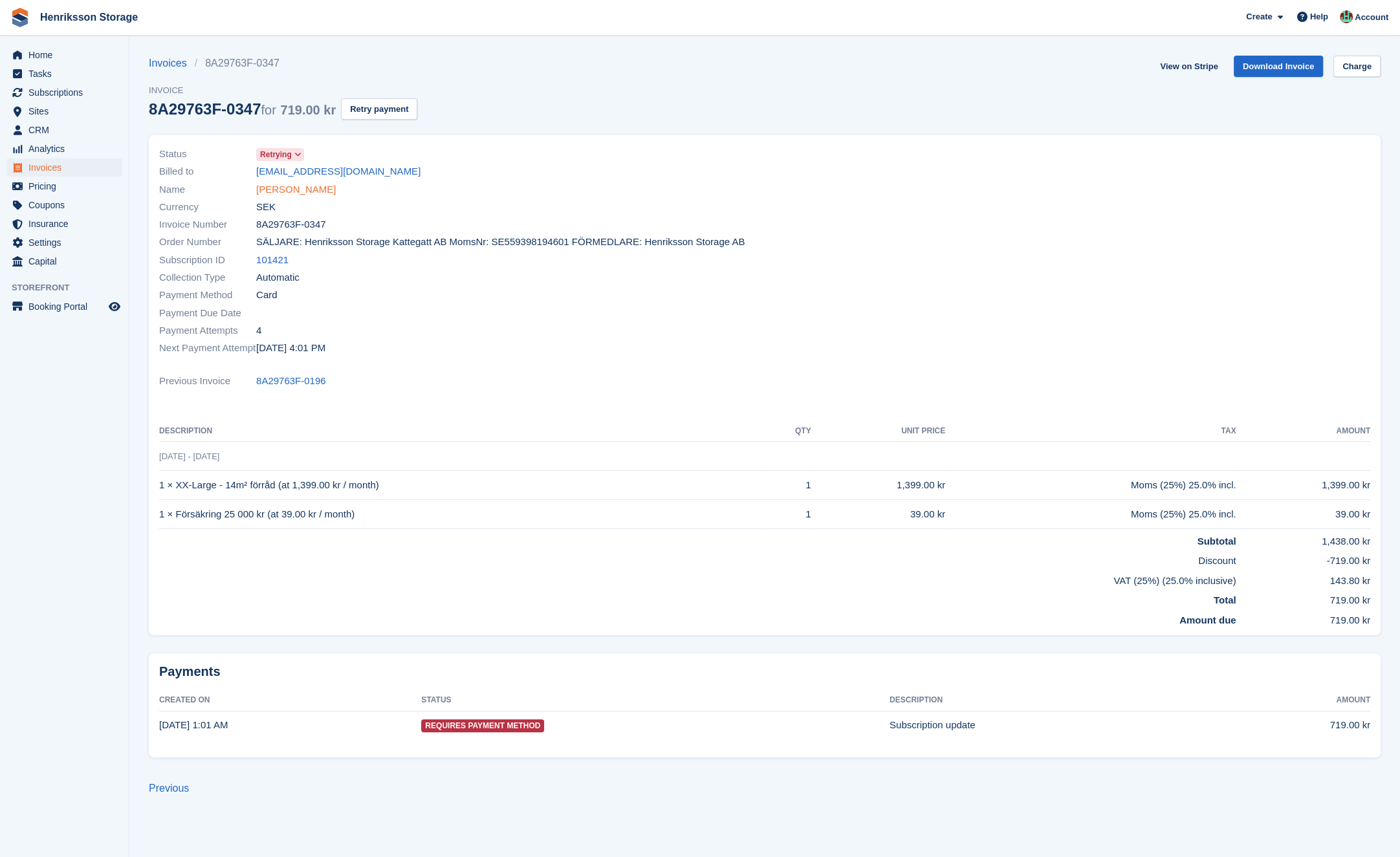
click at [287, 188] on link "[PERSON_NAME]" at bounding box center [296, 190] width 80 height 15
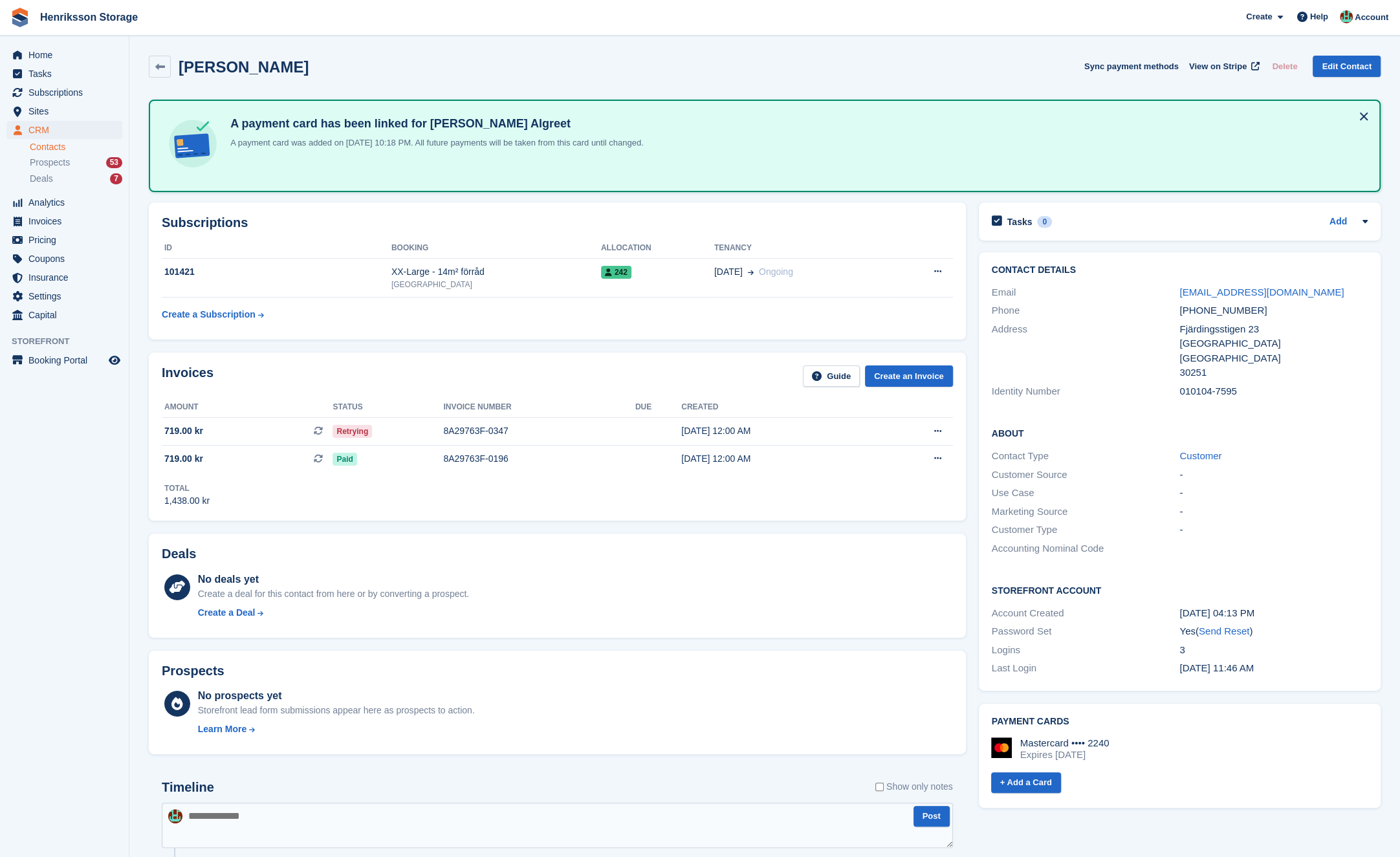
click at [1226, 318] on div "Phone [PHONE_NUMBER]" at bounding box center [1180, 311] width 376 height 19
click at [1219, 314] on div "+46739639255" at bounding box center [1272, 311] width 188 height 15
copy div "+46739639255"
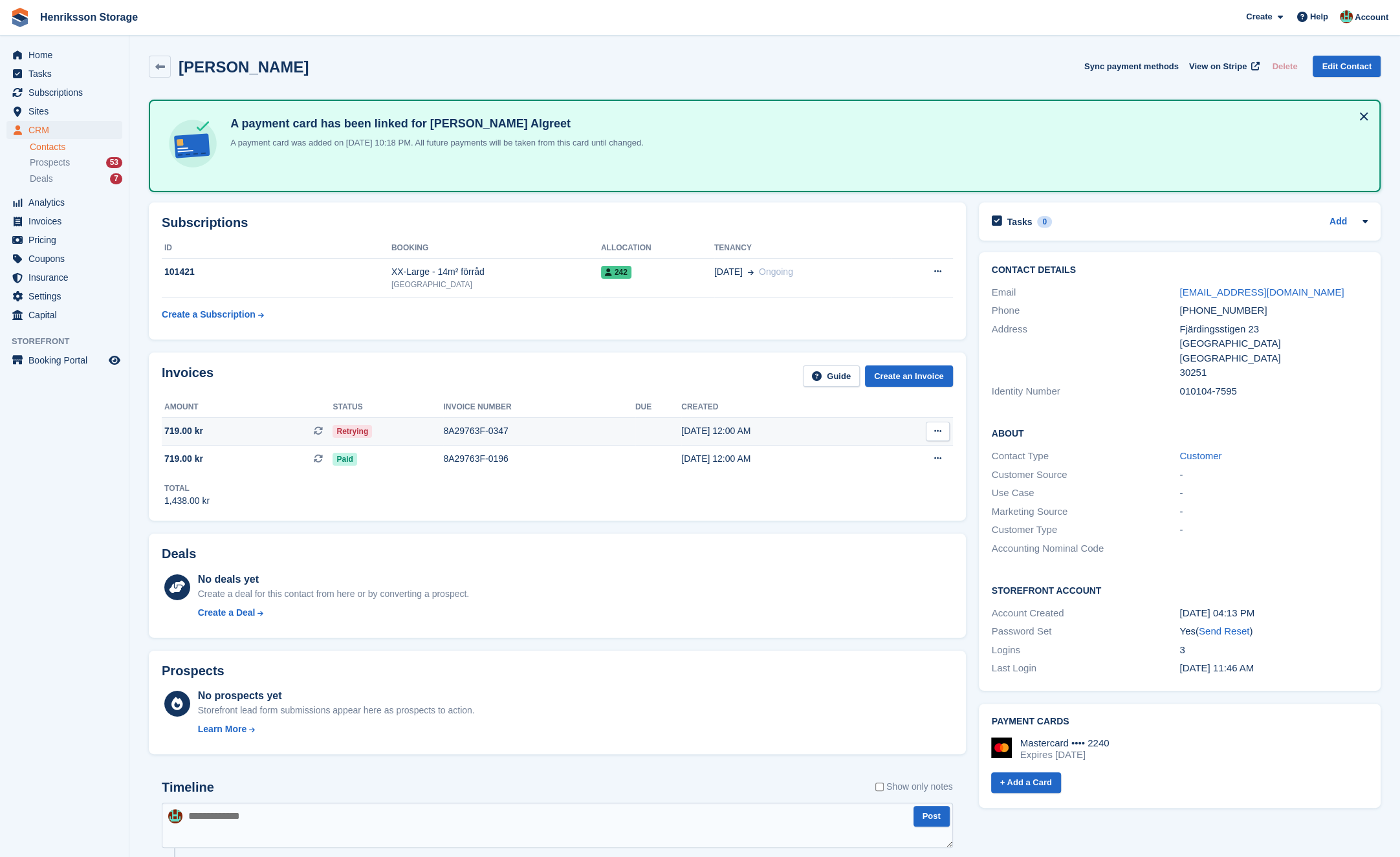
click at [400, 425] on div "Retrying" at bounding box center [388, 431] width 111 height 13
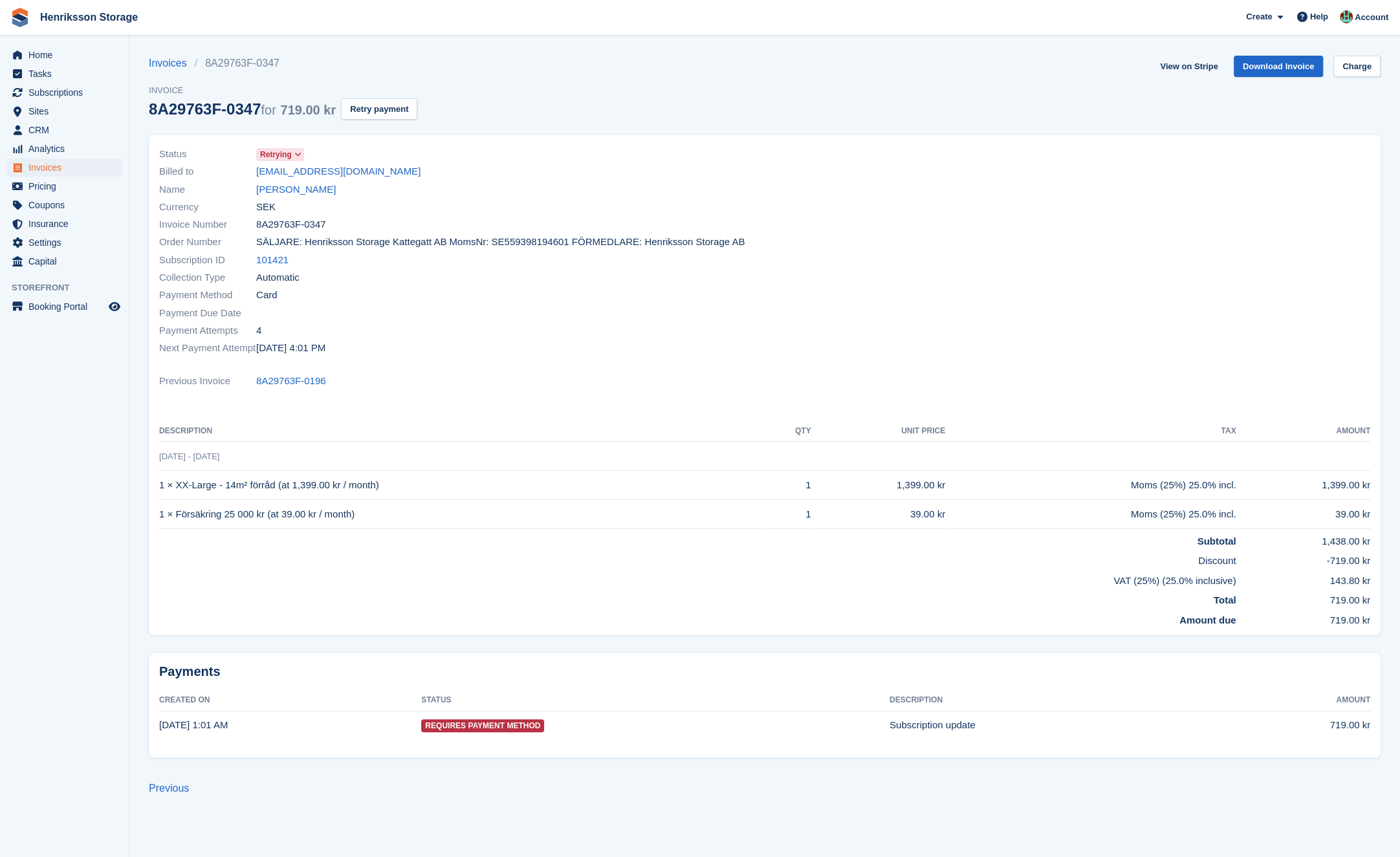
click at [203, 242] on span "Order Number" at bounding box center [207, 242] width 97 height 15
click at [253, 240] on span "Order Number" at bounding box center [207, 242] width 97 height 15
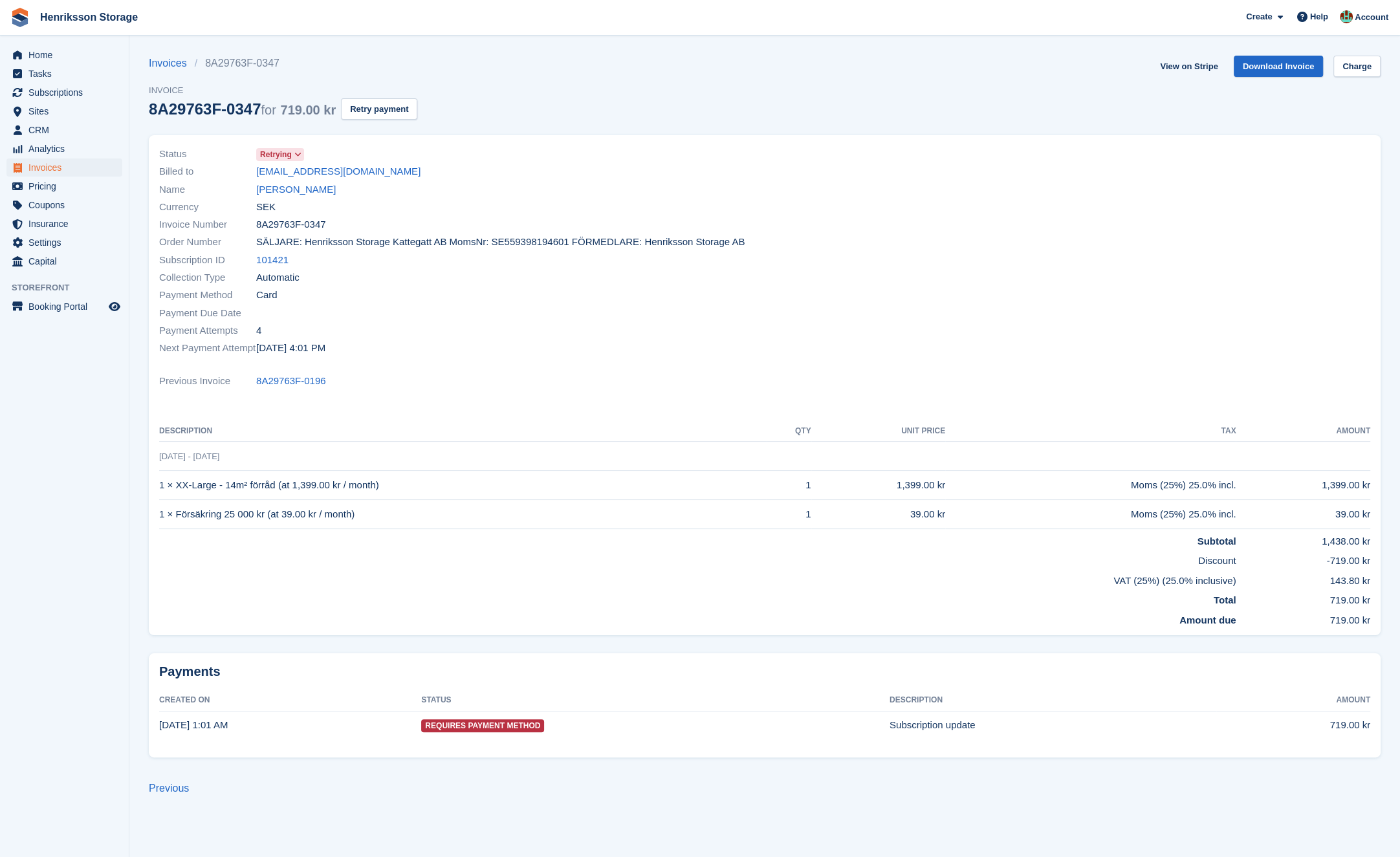
click at [253, 240] on span "Order Number" at bounding box center [207, 242] width 97 height 15
click at [254, 240] on span "Order Number" at bounding box center [207, 242] width 97 height 15
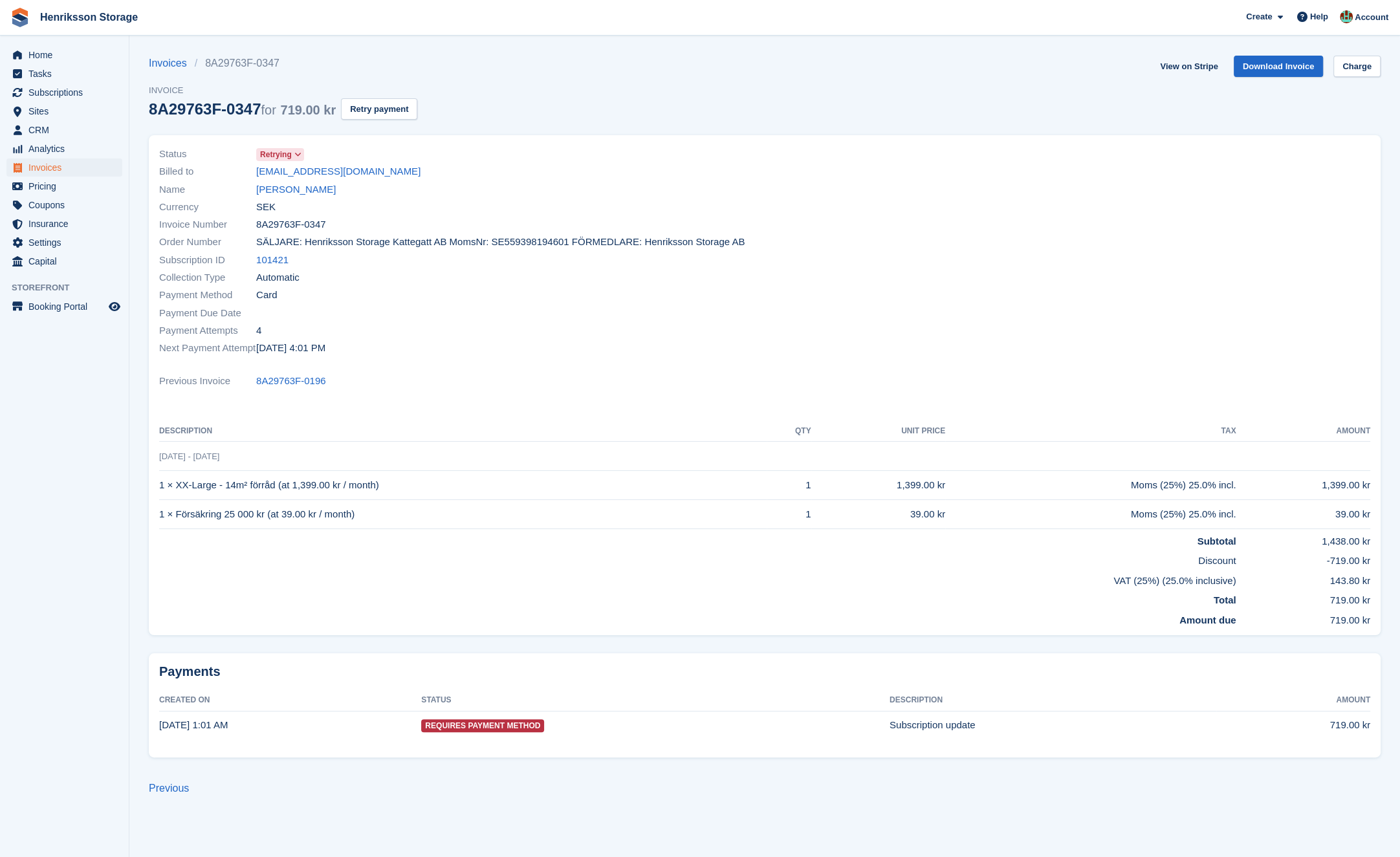
click at [254, 240] on span "Order Number" at bounding box center [207, 242] width 97 height 15
click at [258, 239] on span "SÄLJARE: Henriksson Storage Kattegatt AB MomsNr: SE559398194601 FÖRMEDLARE: Hen…" at bounding box center [500, 242] width 489 height 15
click at [267, 239] on span "SÄLJARE: Henriksson Storage Kattegatt AB MomsNr: SE559398194601 FÖRMEDLARE: Hen…" at bounding box center [500, 242] width 489 height 15
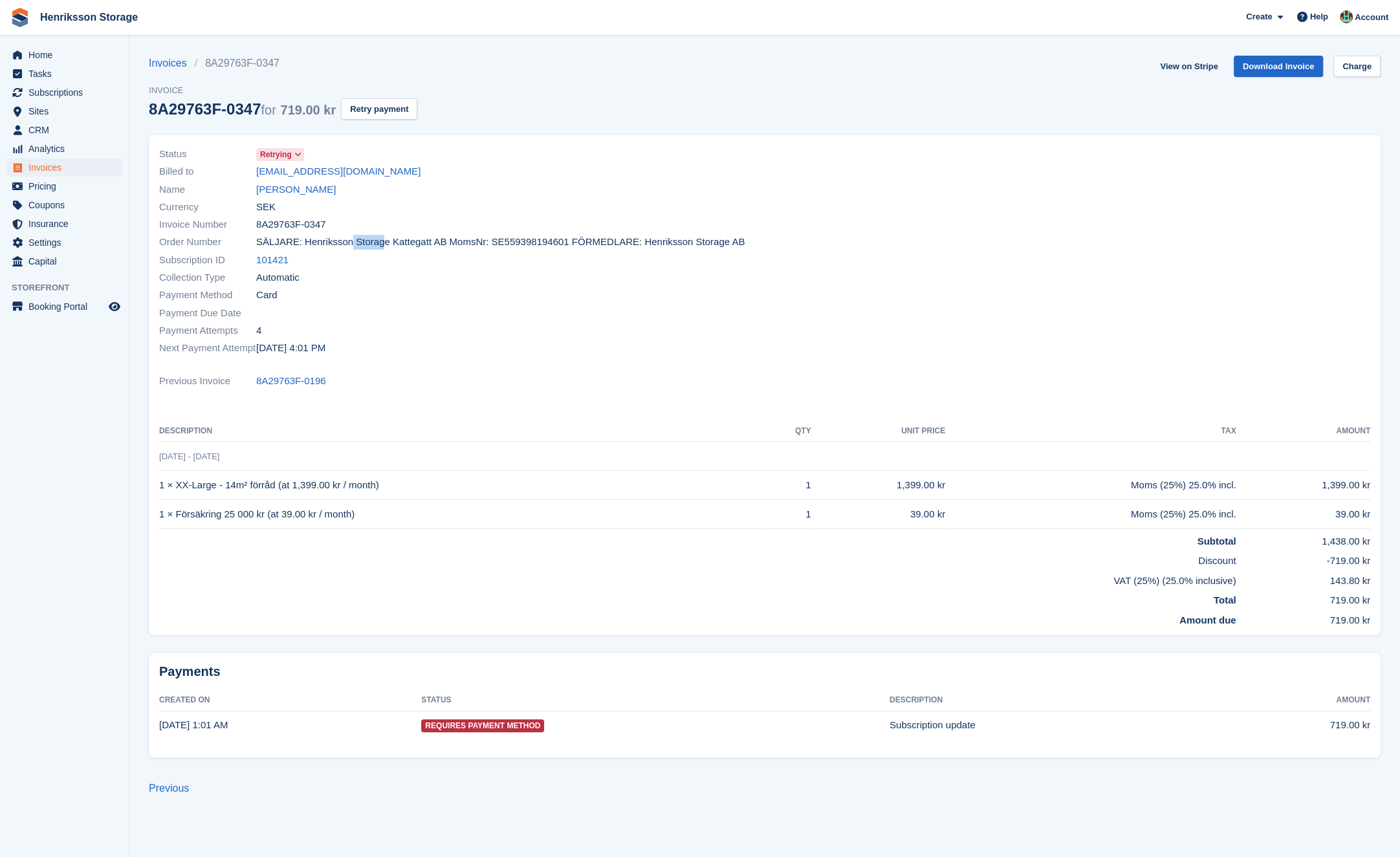
click at [267, 239] on span "SÄLJARE: Henriksson Storage Kattegatt AB MomsNr: SE559398194601 FÖRMEDLARE: Hen…" at bounding box center [500, 242] width 489 height 15
click at [226, 243] on span "Order Number" at bounding box center [207, 242] width 97 height 15
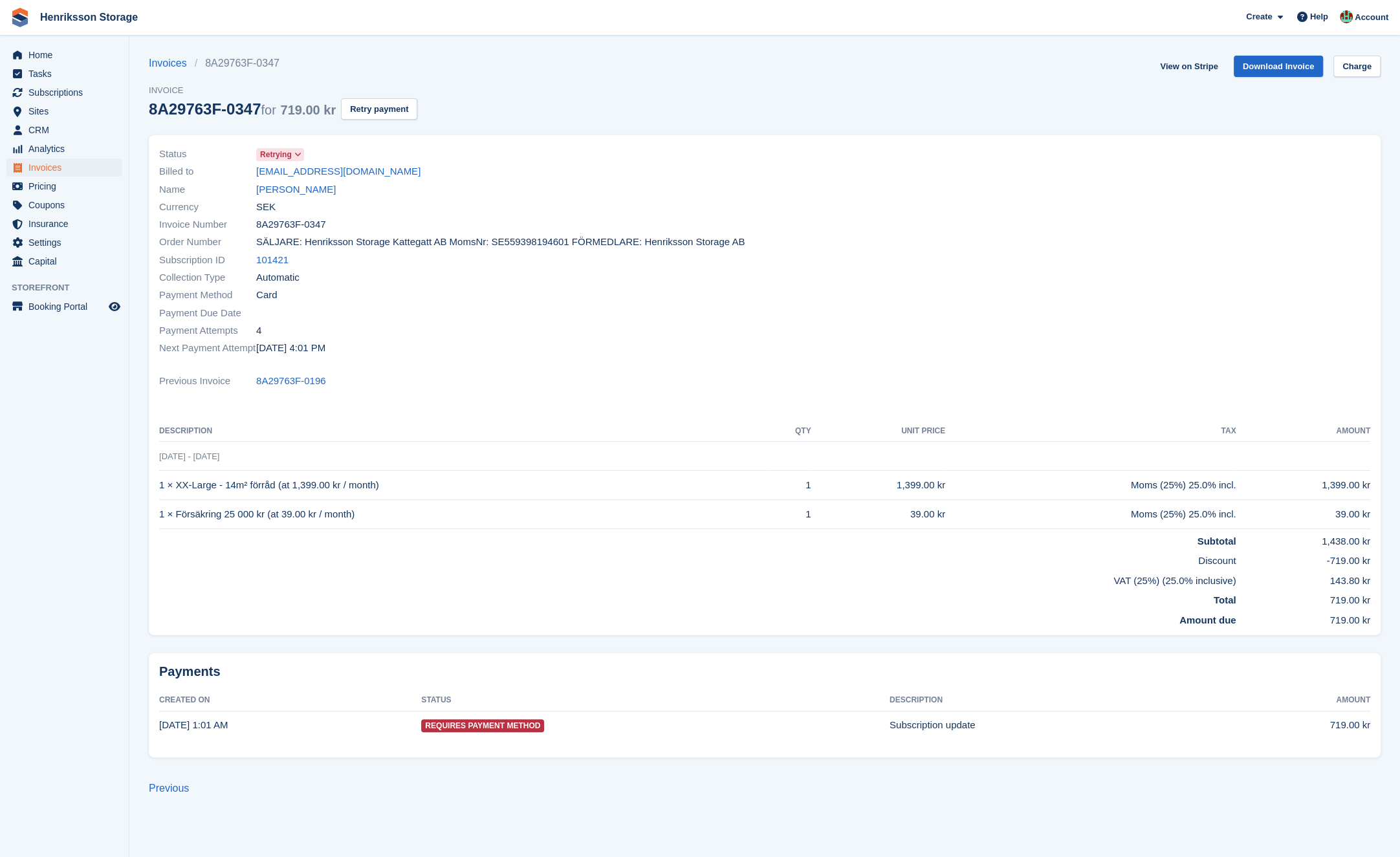
click at [285, 240] on span "SÄLJARE: Henriksson Storage Kattegatt AB MomsNr: SE559398194601 FÖRMEDLARE: Hen…" at bounding box center [500, 242] width 489 height 15
drag, startPoint x: 285, startPoint y: 240, endPoint x: 176, endPoint y: 288, distance: 119.1
click at [285, 240] on span "SÄLJARE: Henriksson Storage Kattegatt AB MomsNr: SE559398194601 FÖRMEDLARE: Hen…" at bounding box center [500, 242] width 489 height 15
